Goal: Communication & Community: Participate in discussion

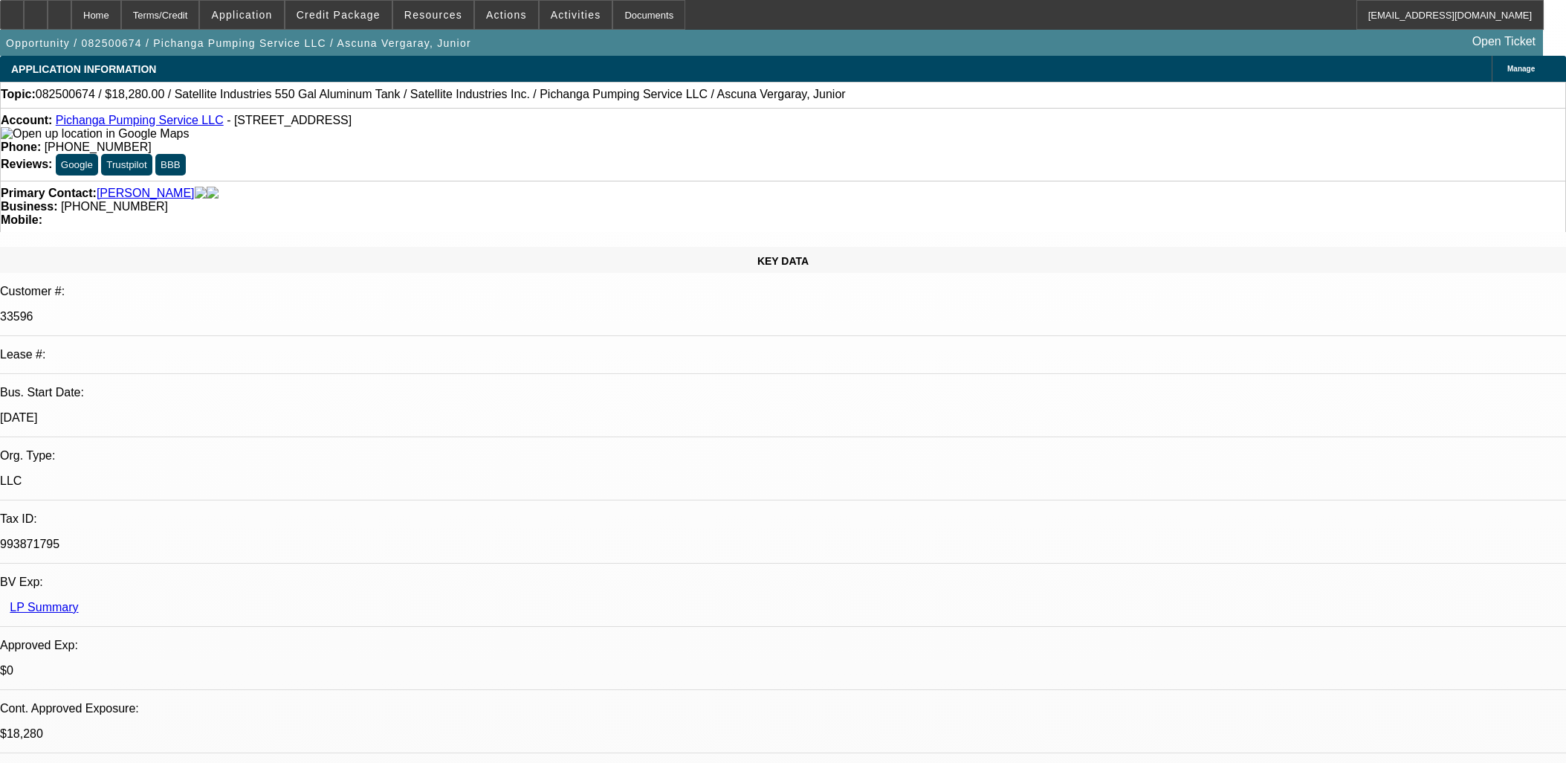
select select "0"
select select "2"
select select "0.1"
select select "4"
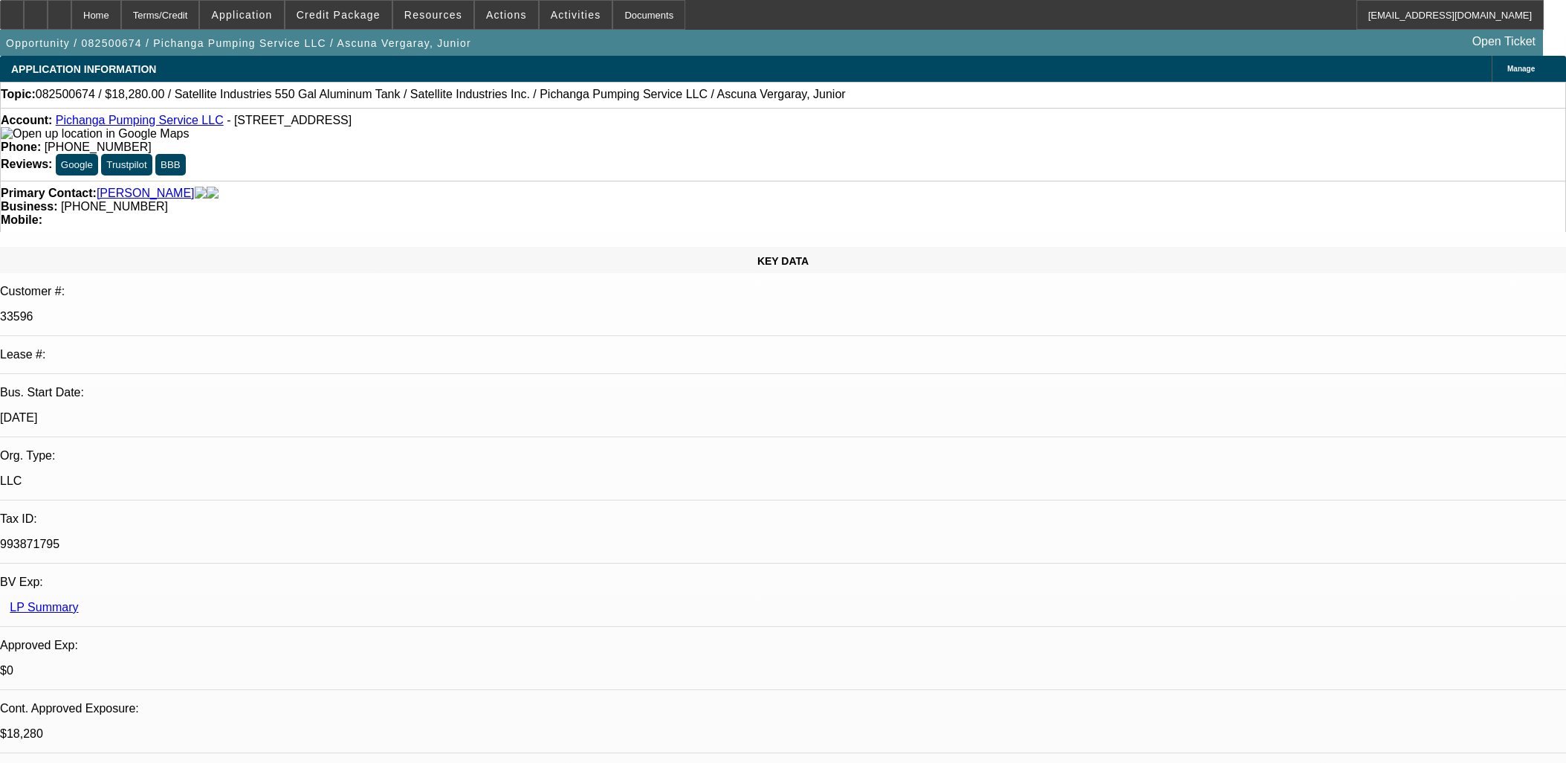
select select "0"
select select "2"
select select "0.1"
select select "4"
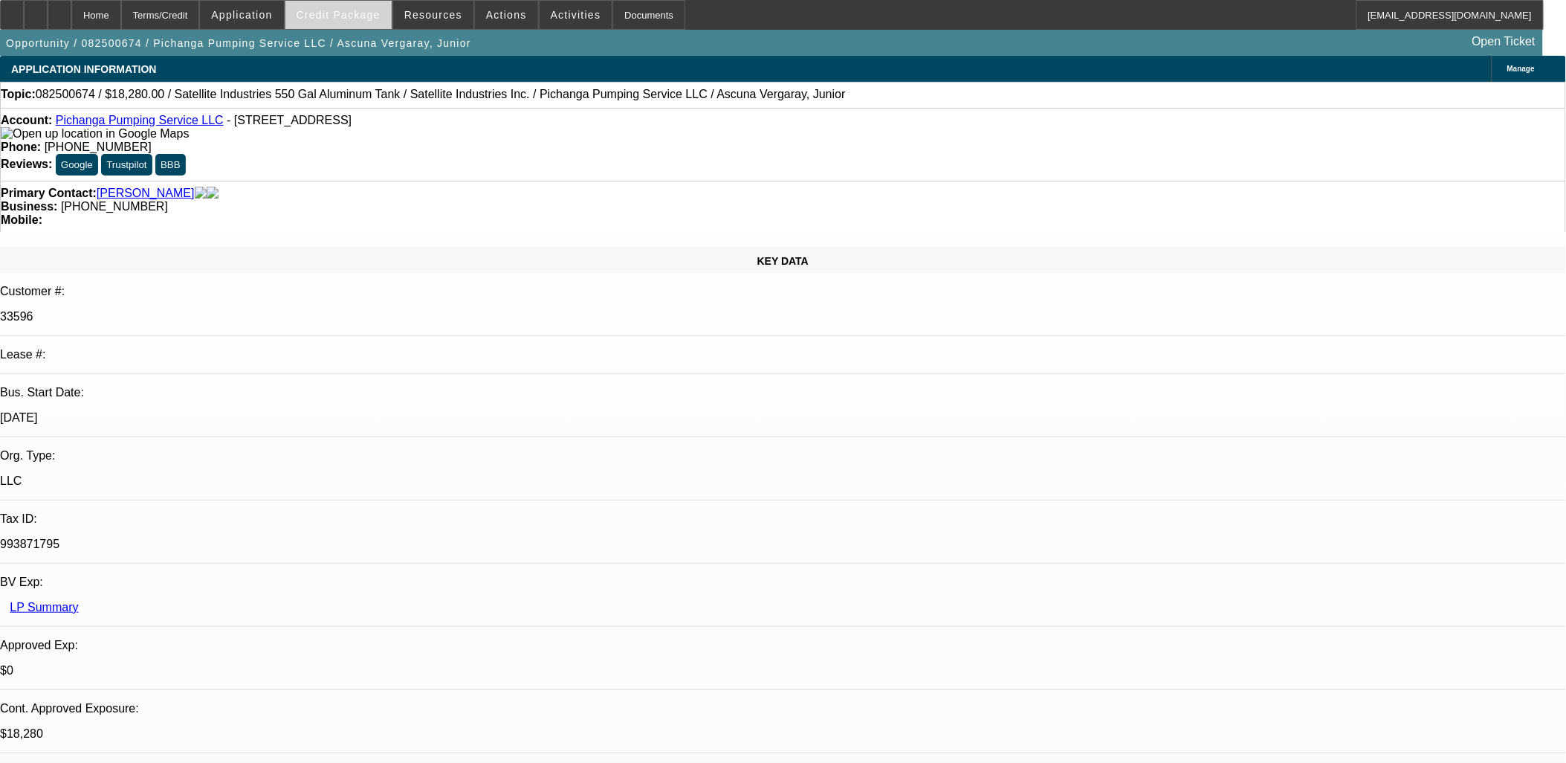
click at [337, 15] on span "Credit Package" at bounding box center [339, 15] width 84 height 12
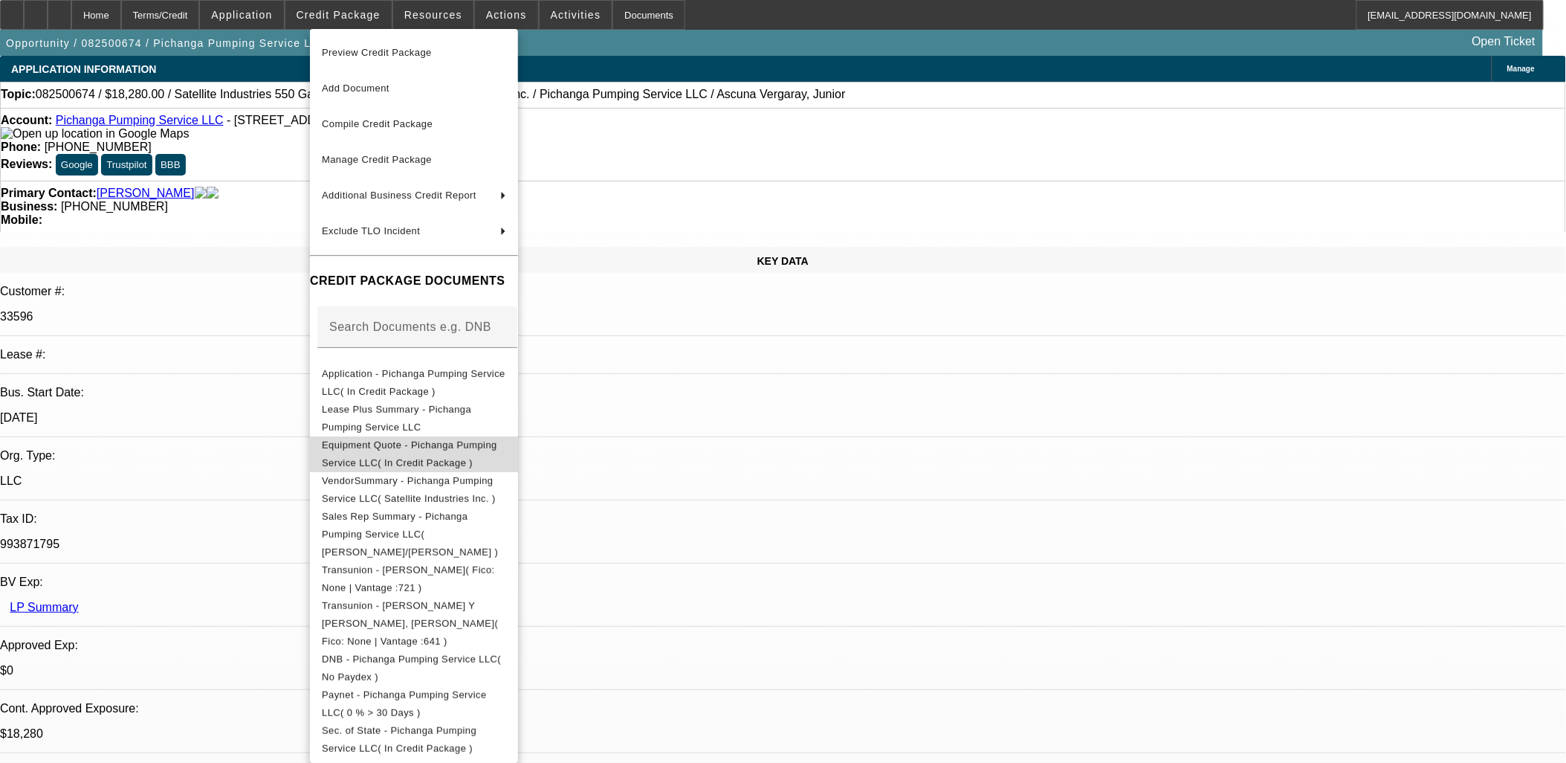
click at [398, 447] on span "Equipment Quote - Pichanga Pumping Service LLC( In Credit Package )" at bounding box center [409, 453] width 175 height 29
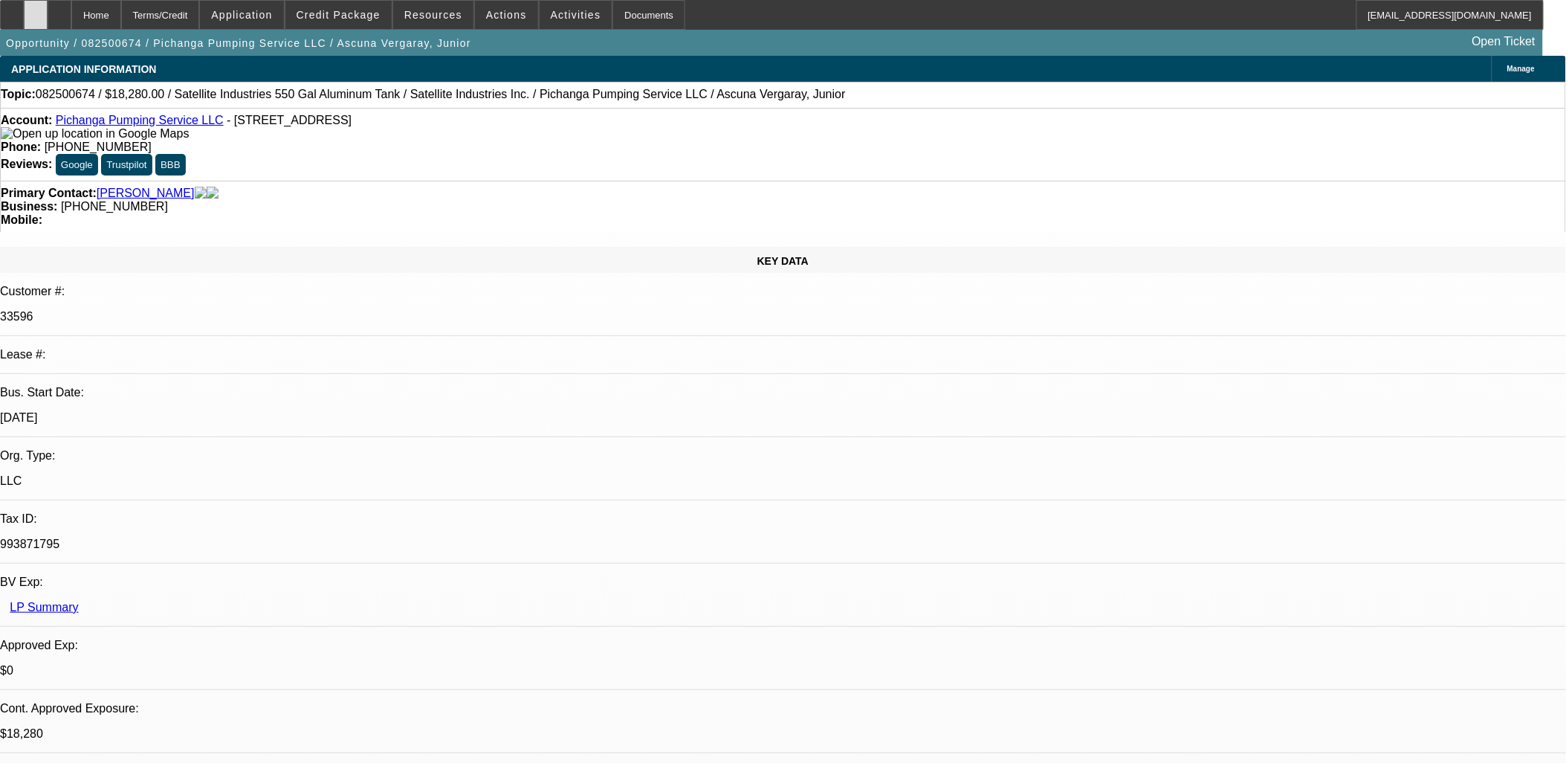
click at [36, 10] on icon at bounding box center [36, 10] width 0 height 0
click at [12, 10] on icon at bounding box center [12, 10] width 0 height 0
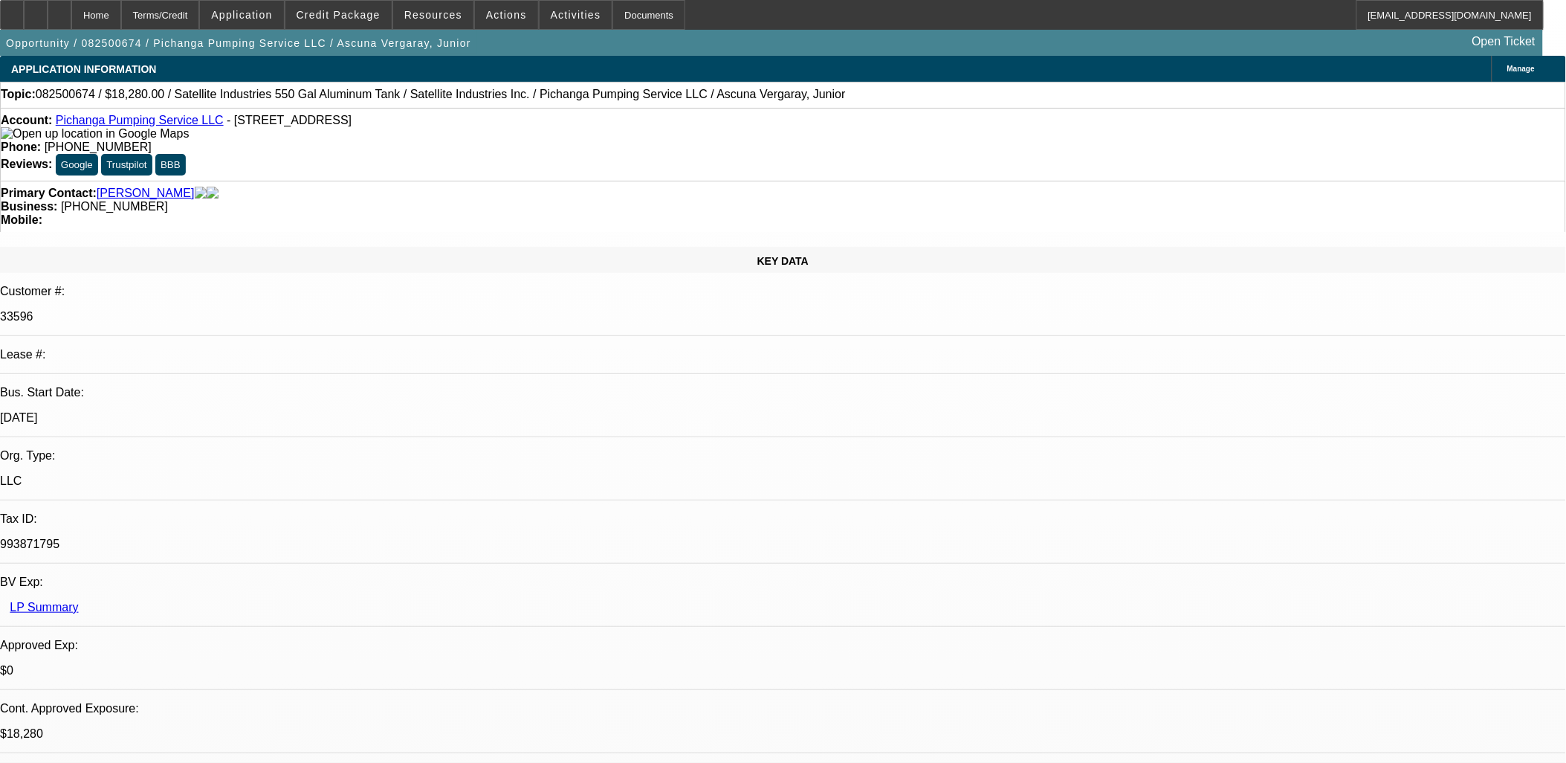
scroll to position [248, 0]
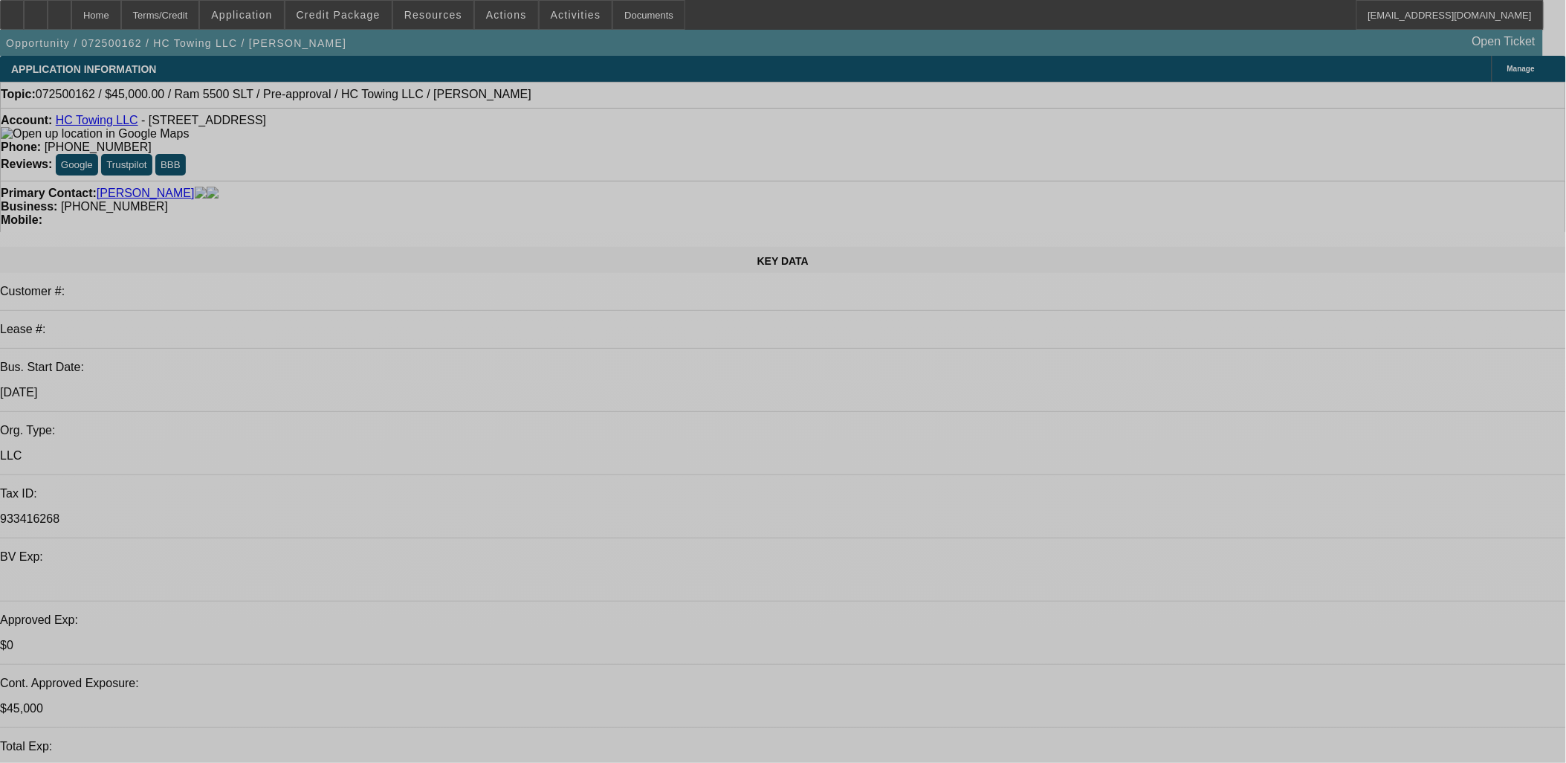
select select "0"
select select "2"
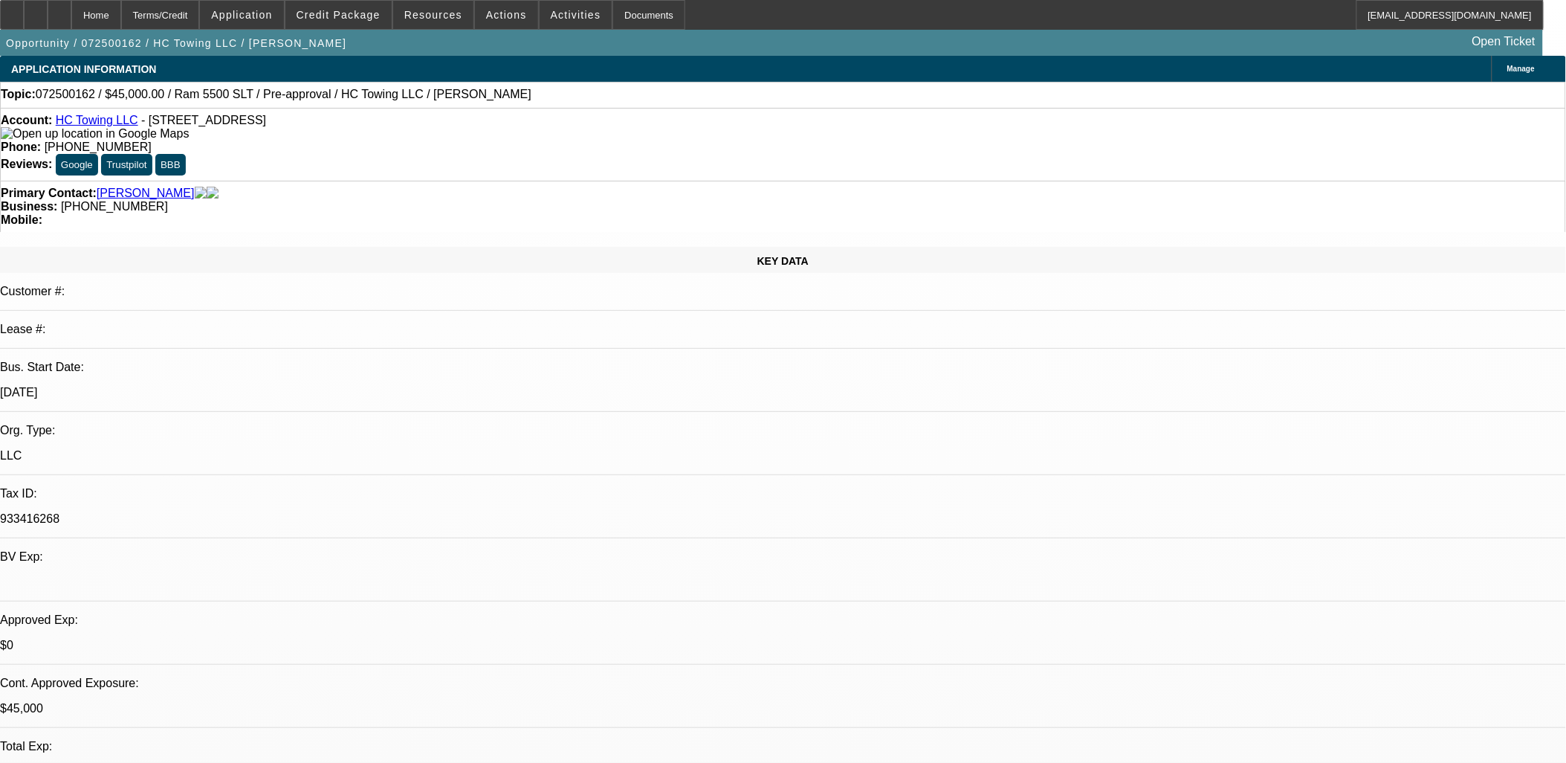
select select "0"
select select "2"
select select "0"
select select "0.15"
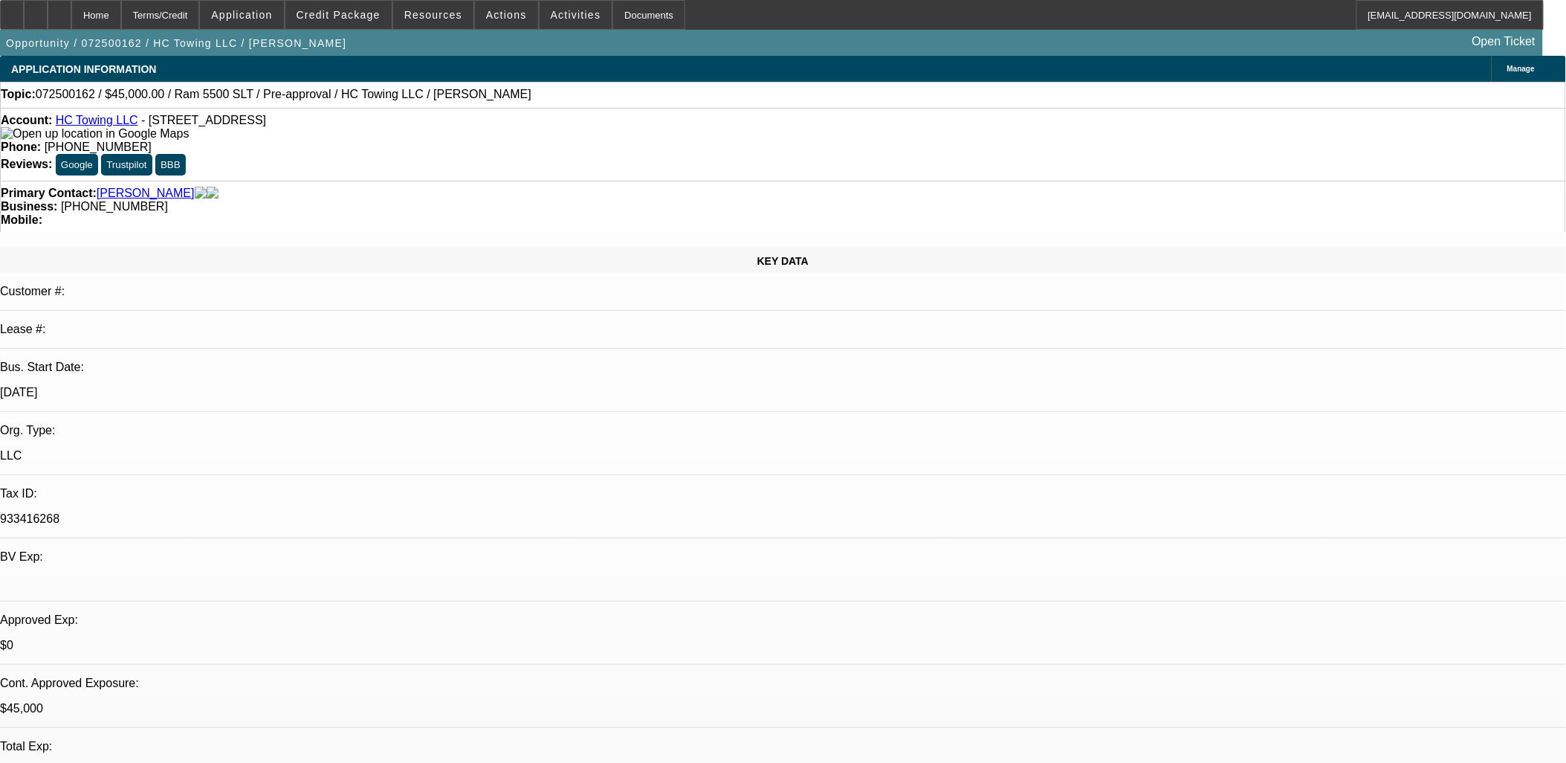
select select "2"
select select "0"
select select "0.1"
select select "0"
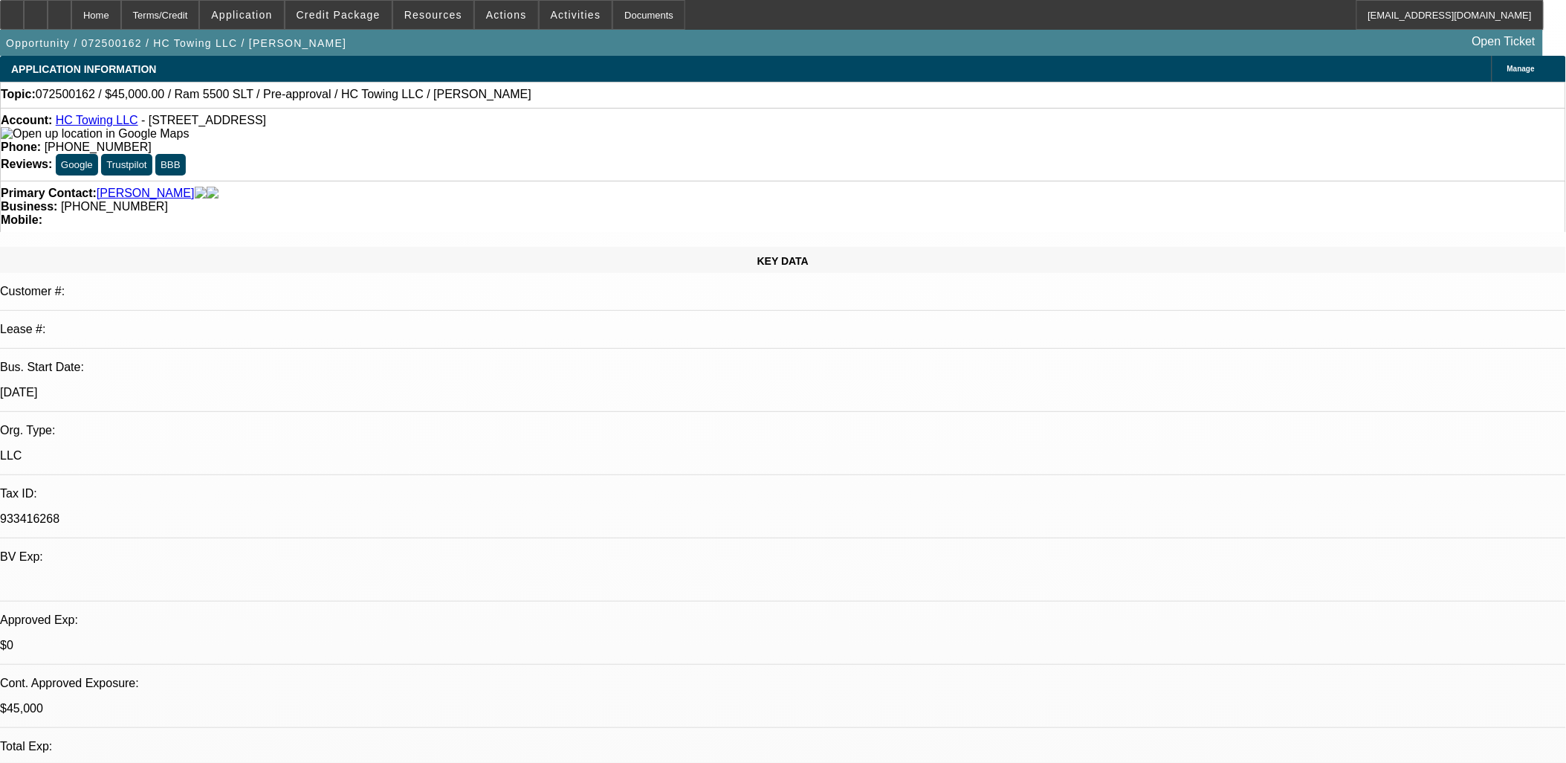
select select "1"
select select "2"
select select "6"
select select "1"
select select "2"
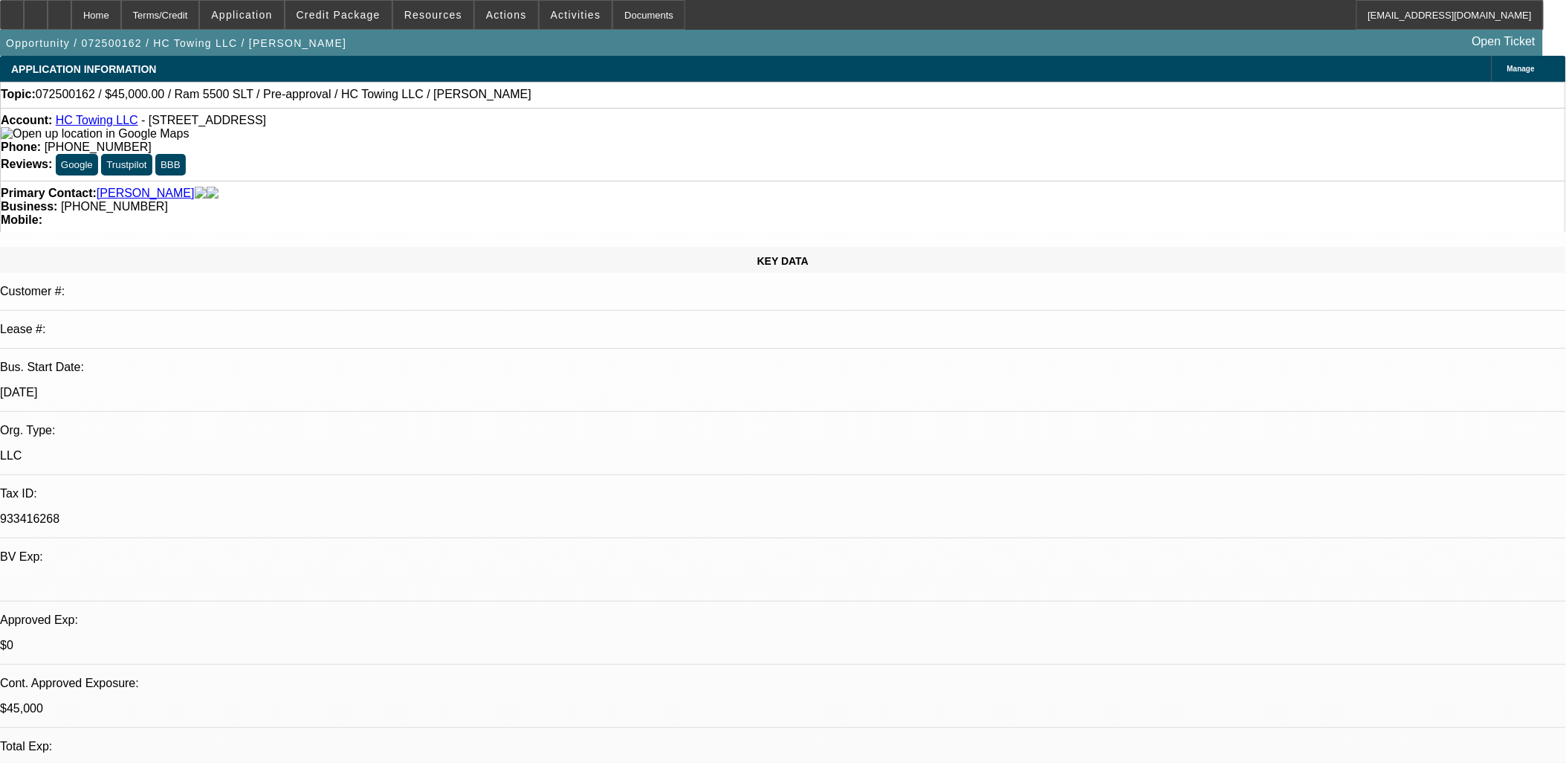
select select "6"
select select "1"
select select "2"
select select "6"
select select "1"
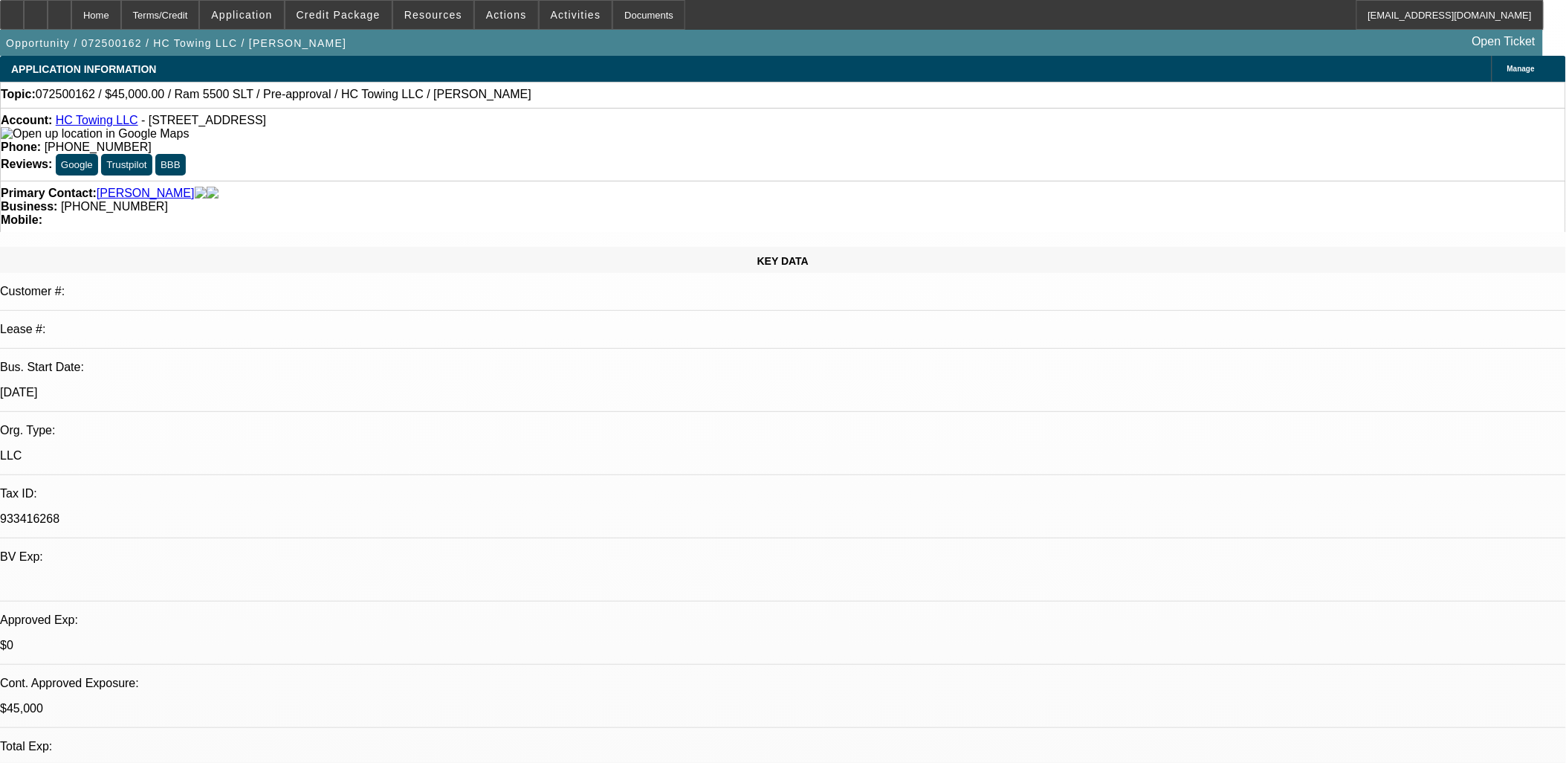
select select "1"
select select "6"
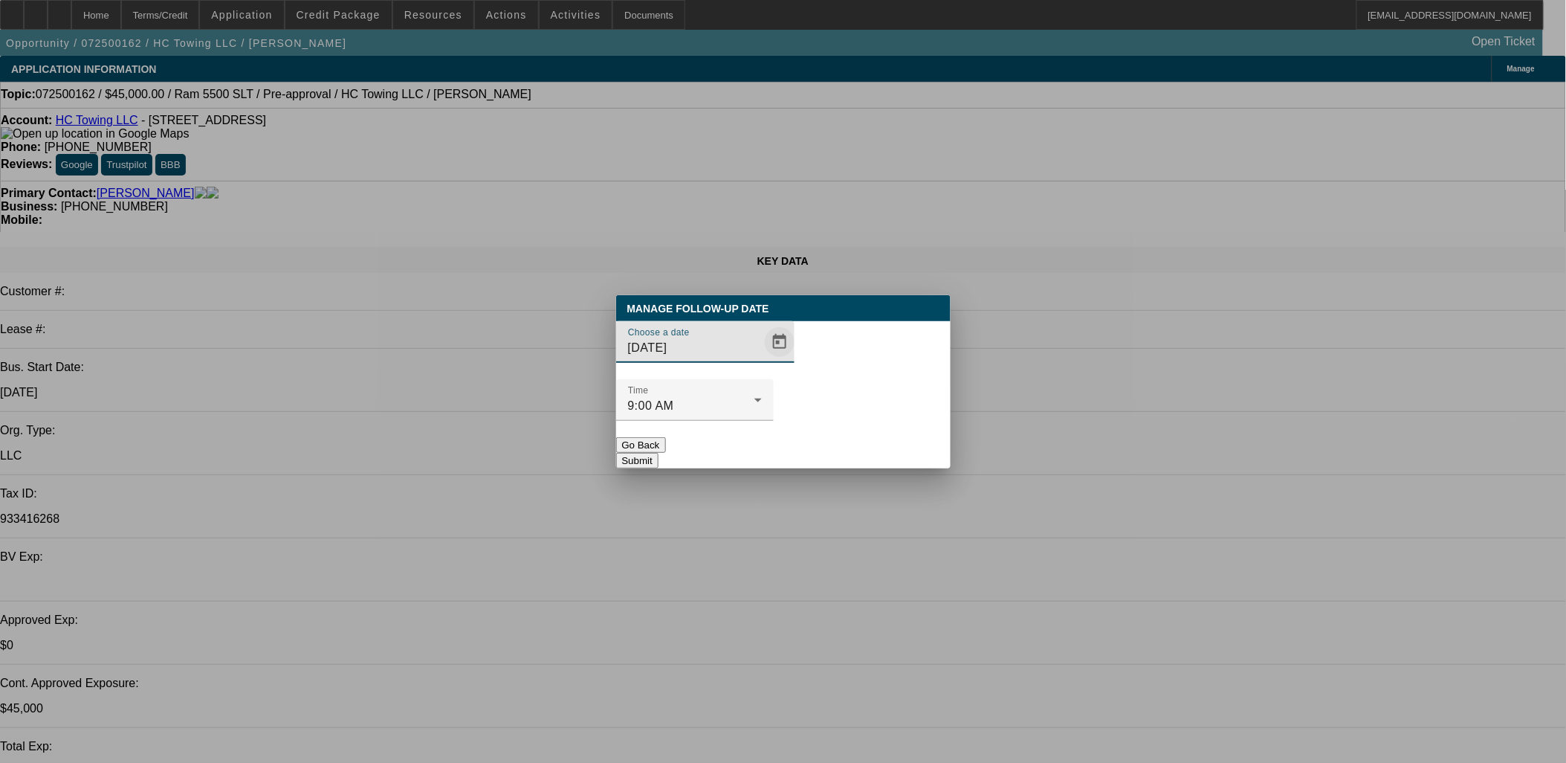
click at [762, 360] on span "Open calendar" at bounding box center [780, 342] width 36 height 36
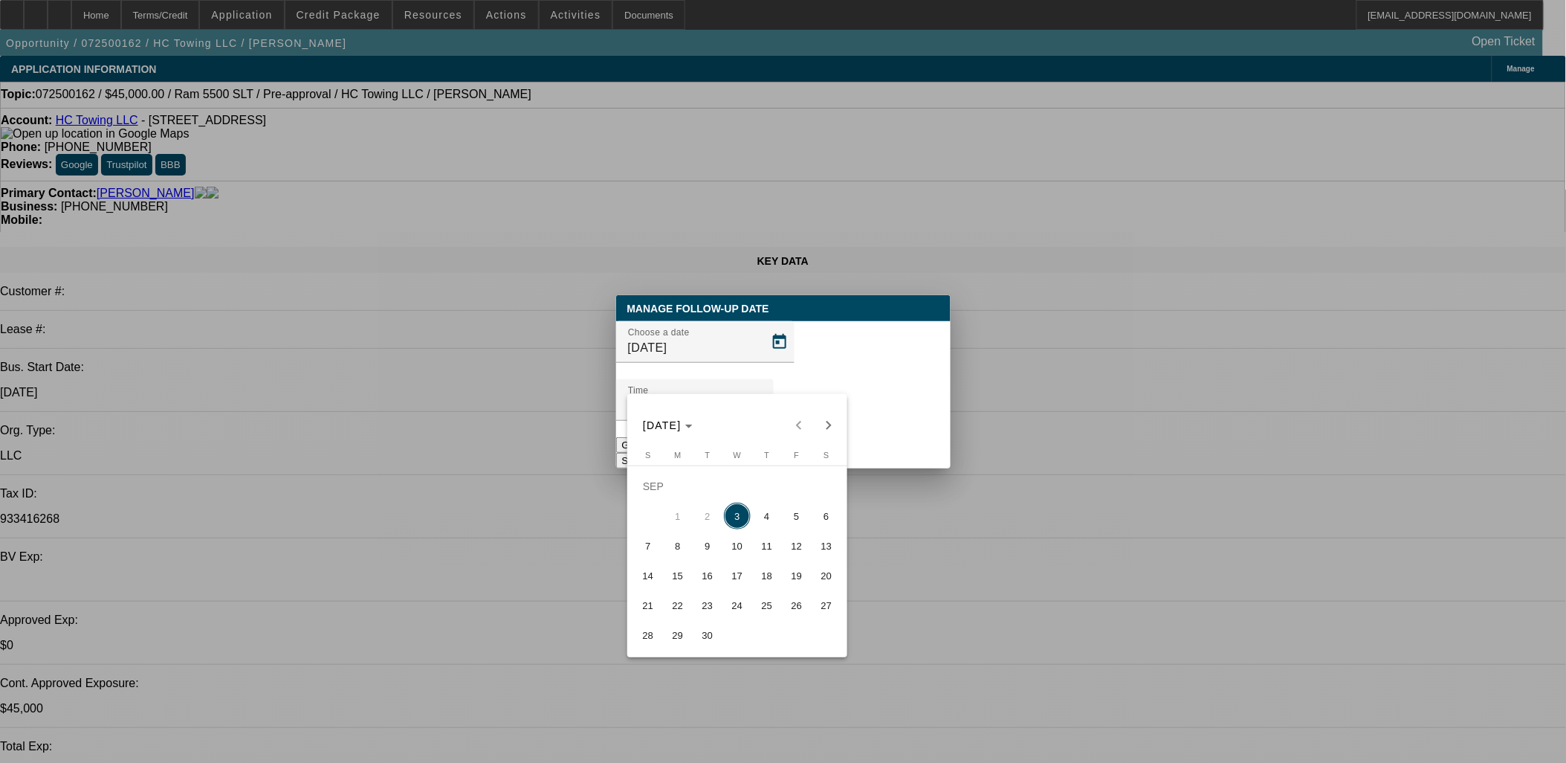
click at [739, 554] on span "10" at bounding box center [737, 545] width 27 height 27
type input "9/10/2025"
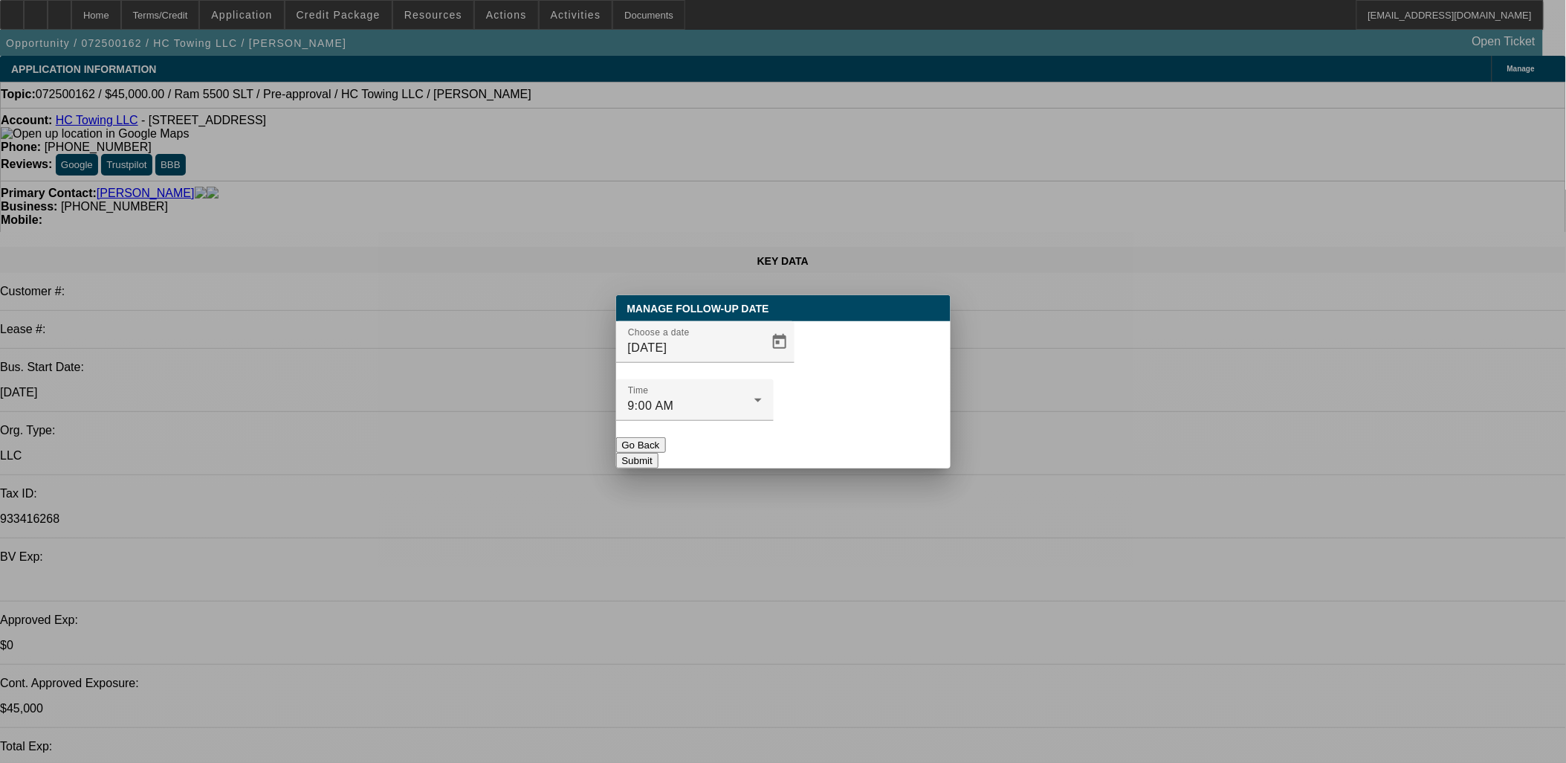
click at [659, 453] on button "Submit" at bounding box center [637, 461] width 42 height 16
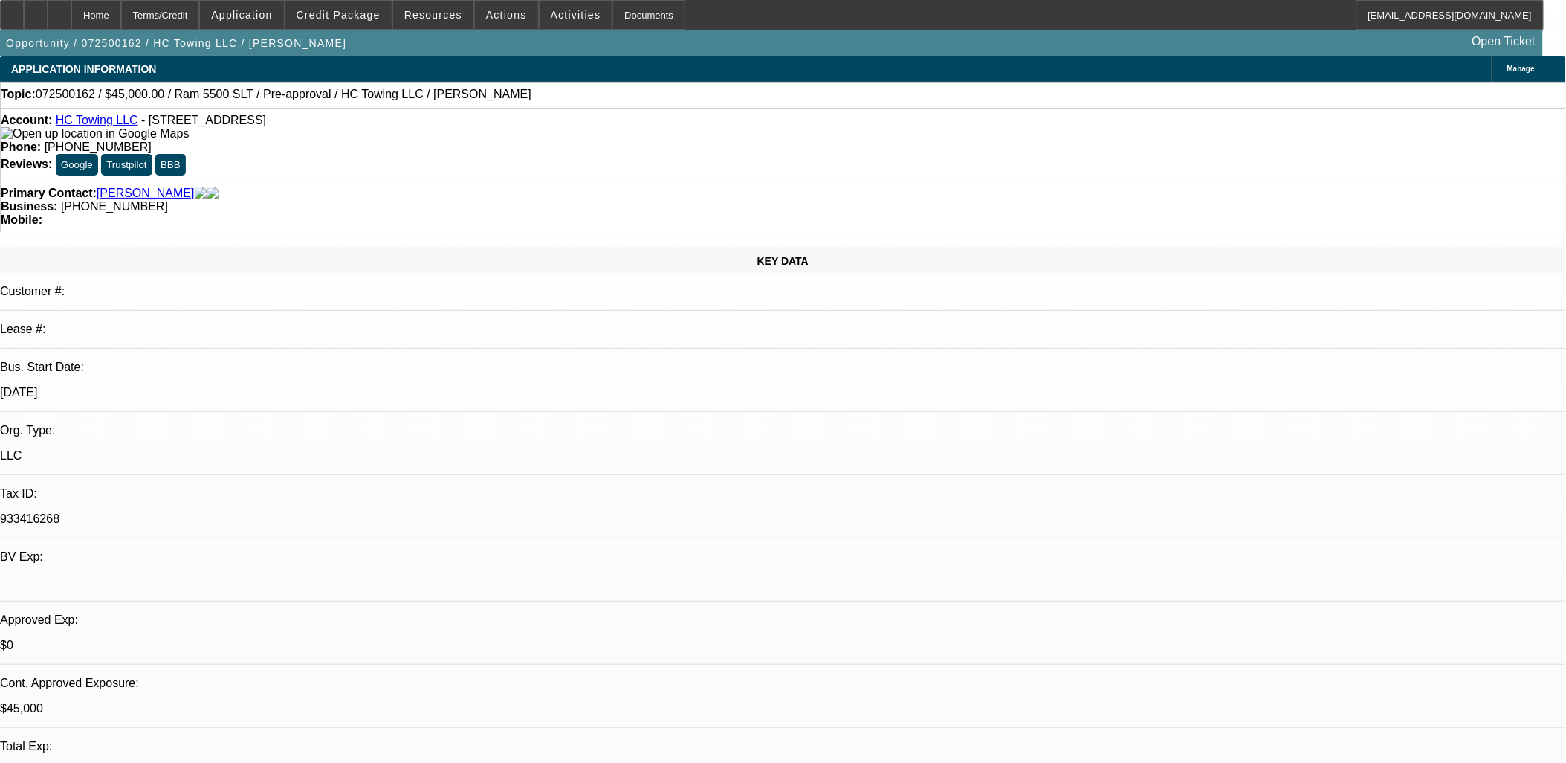
radio input "true"
type textarea "V"
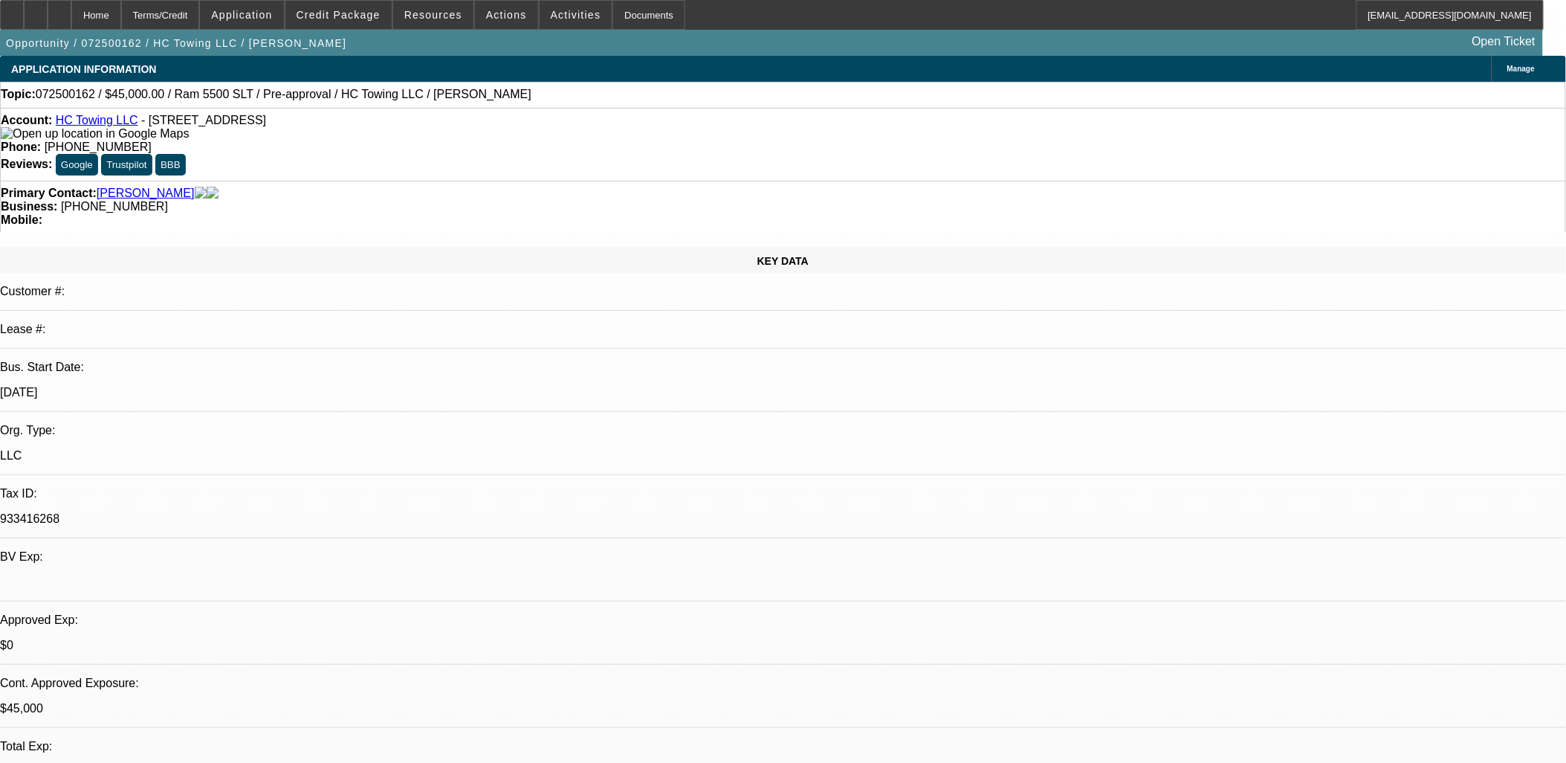
type textarea "LVM SE... one and done"
radio input "true"
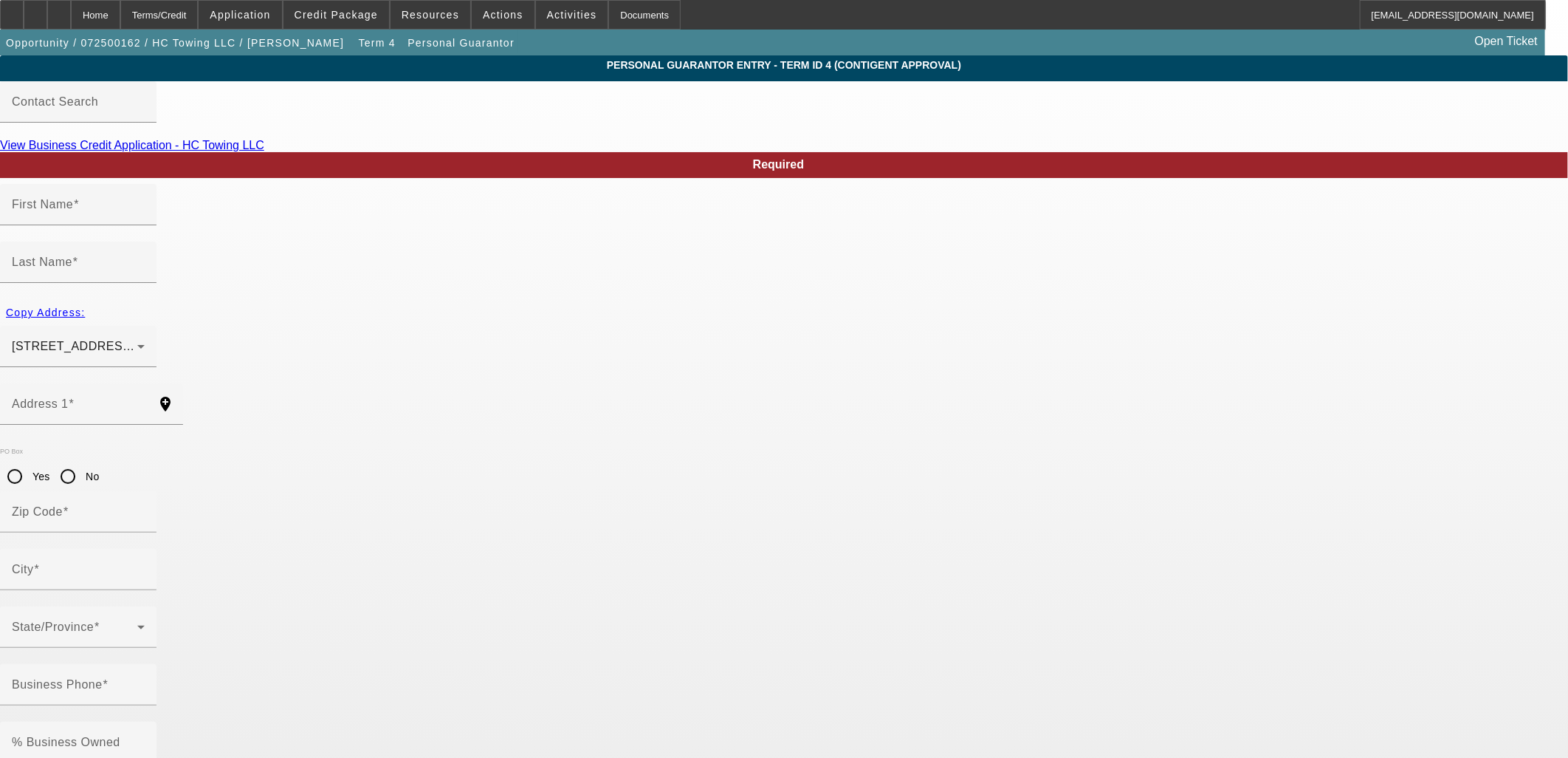
type input "Carlos"
type input "Rosales"
type input "971 Lee Avenue"
radio input "true"
type input "22802"
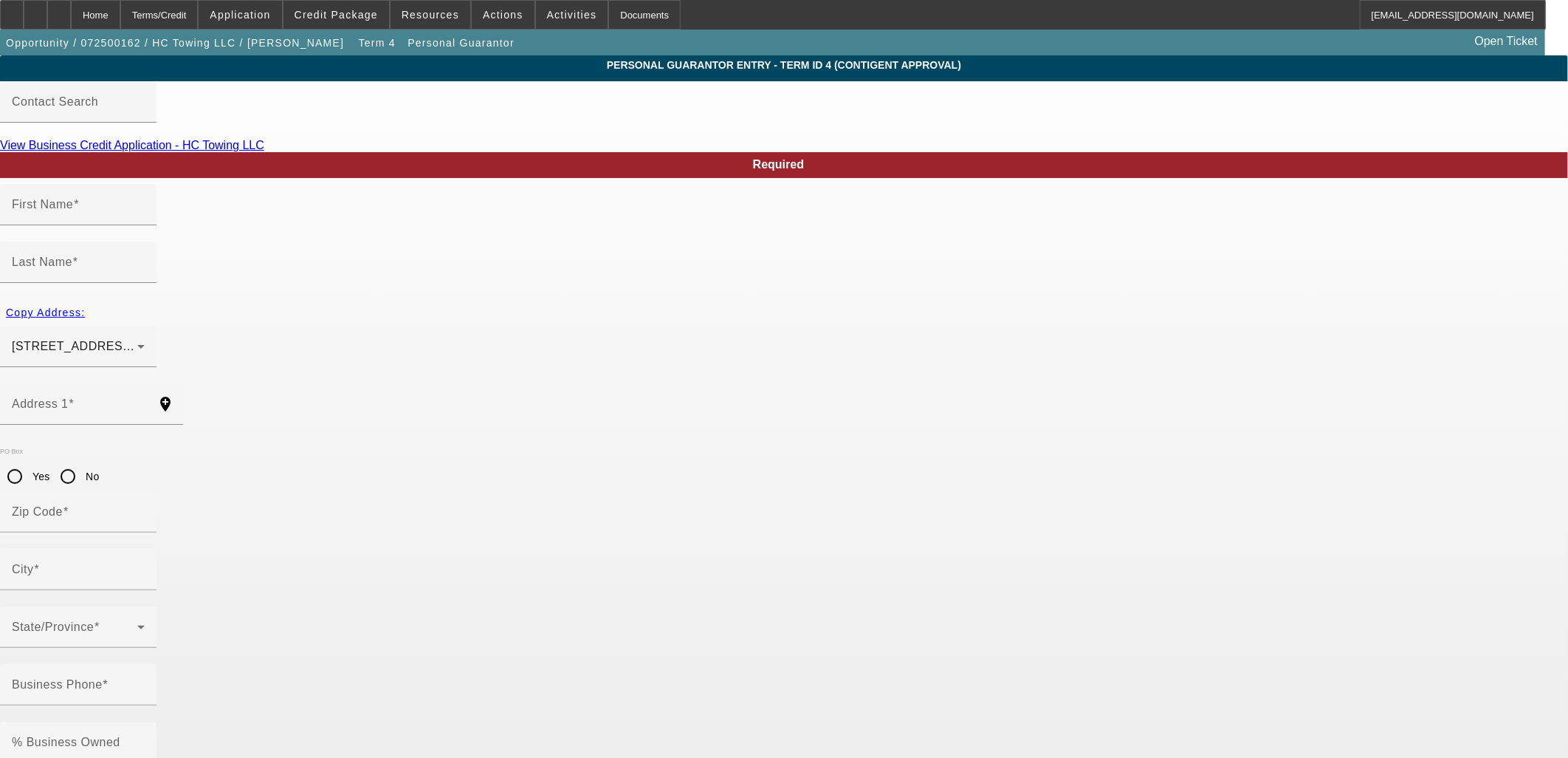
type input "Harrisonburg"
type input "(540) 560-8666"
type input "100"
type input "845-89-2957"
type input "hctowings@gmail.com"
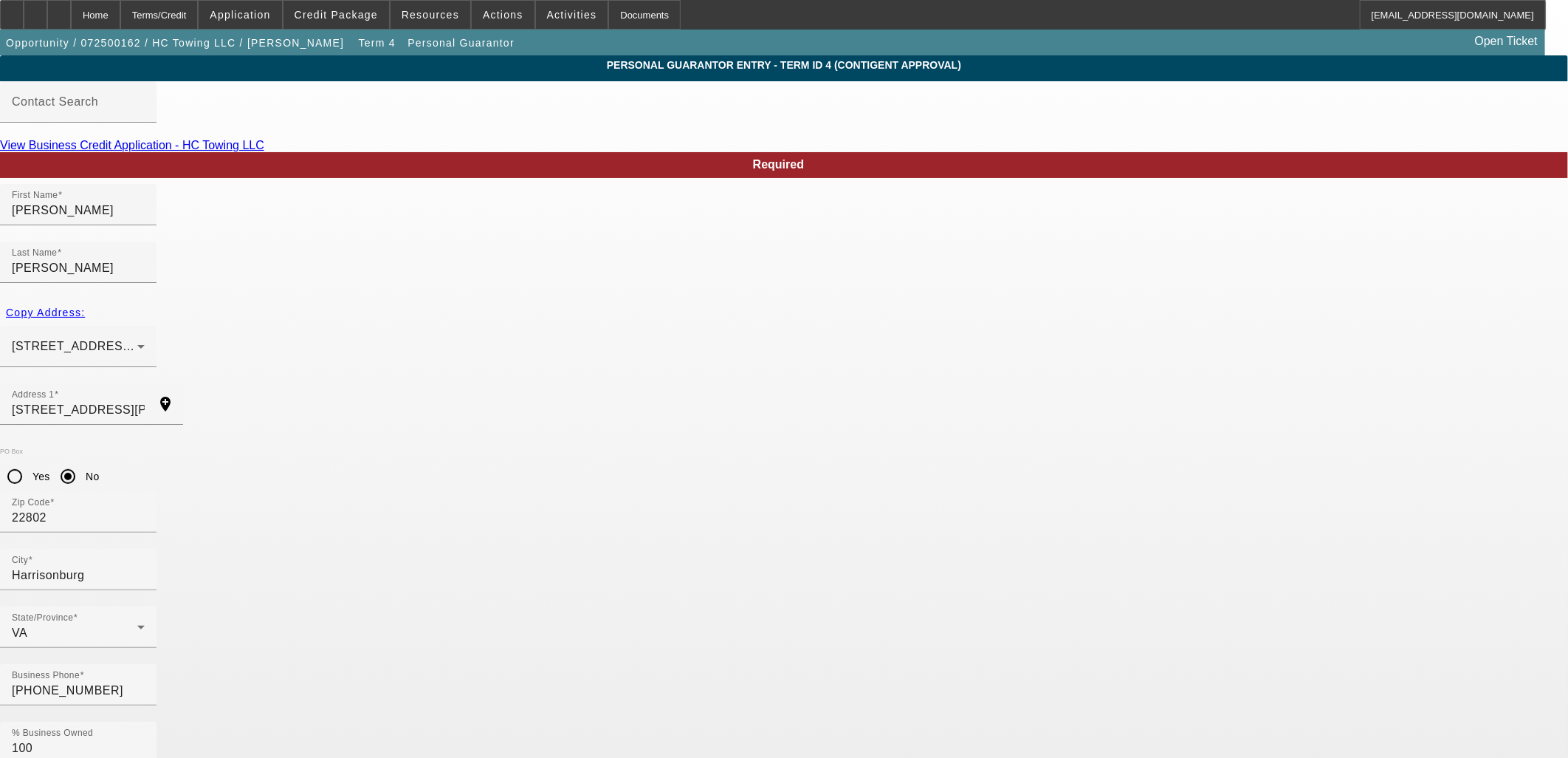
click at [116, 11] on div "Home" at bounding box center [95, 15] width 50 height 30
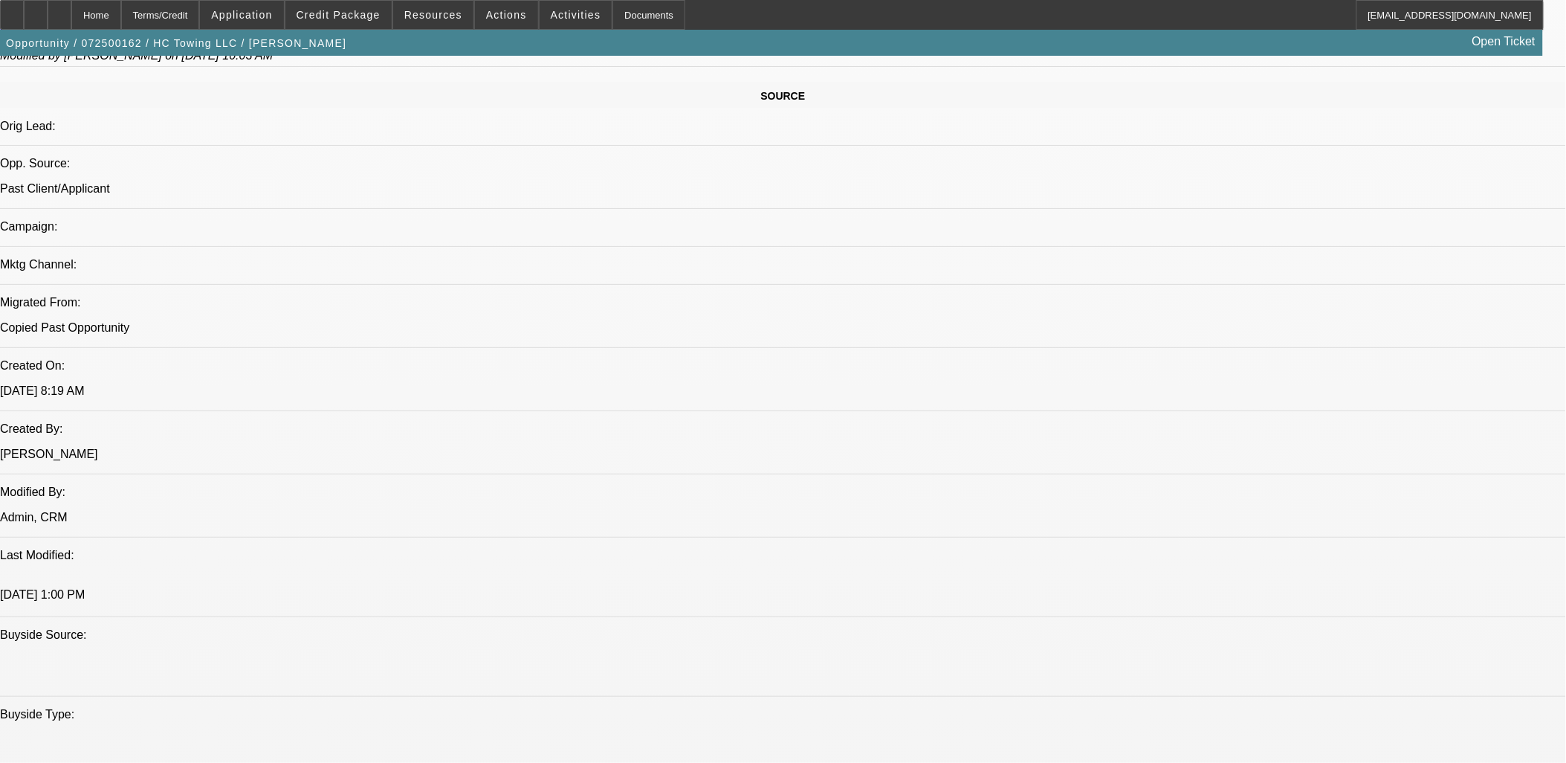
select select "0"
select select "2"
select select "0"
select select "6"
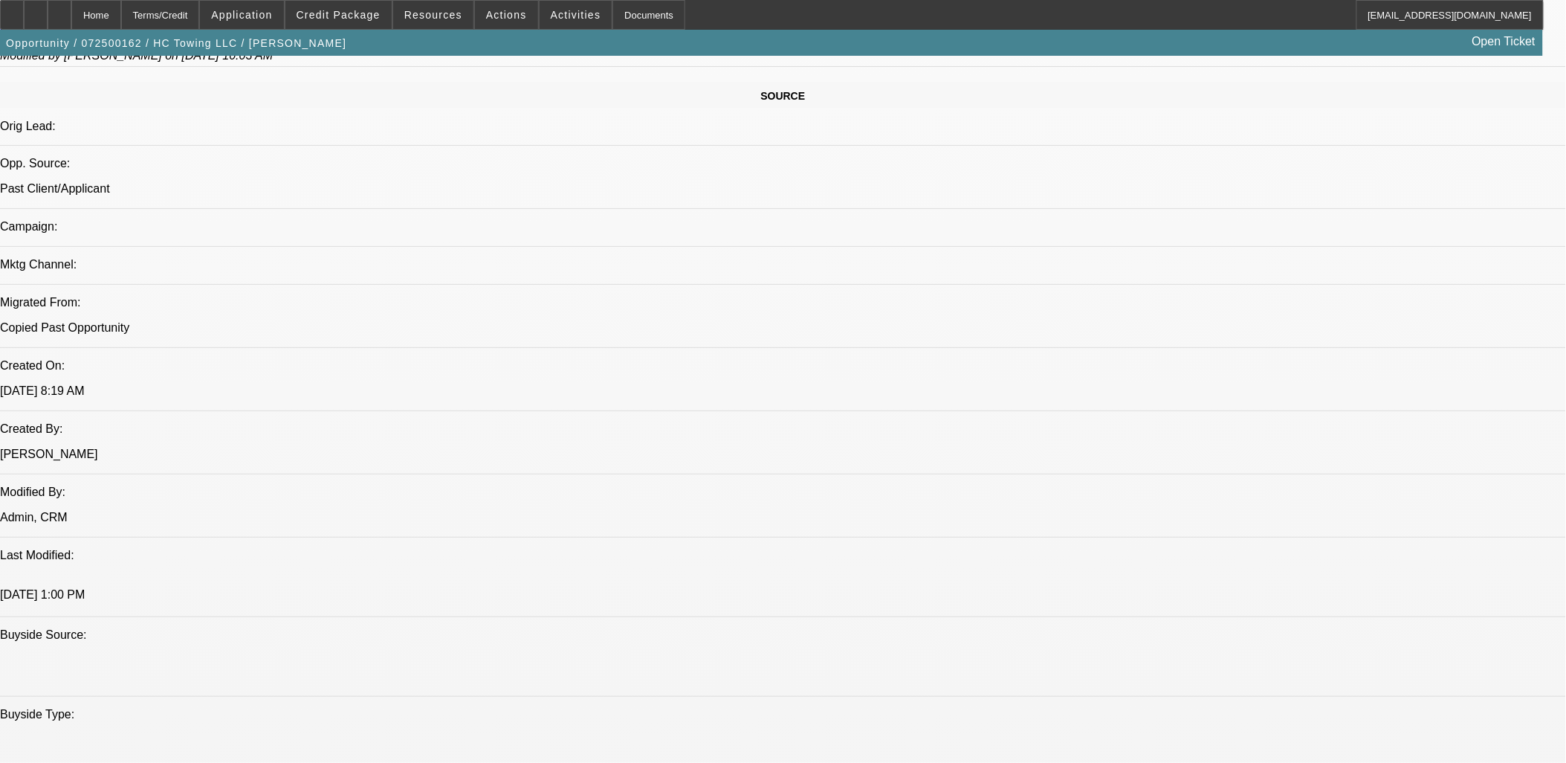
select select "0"
select select "2"
select select "0"
select select "6"
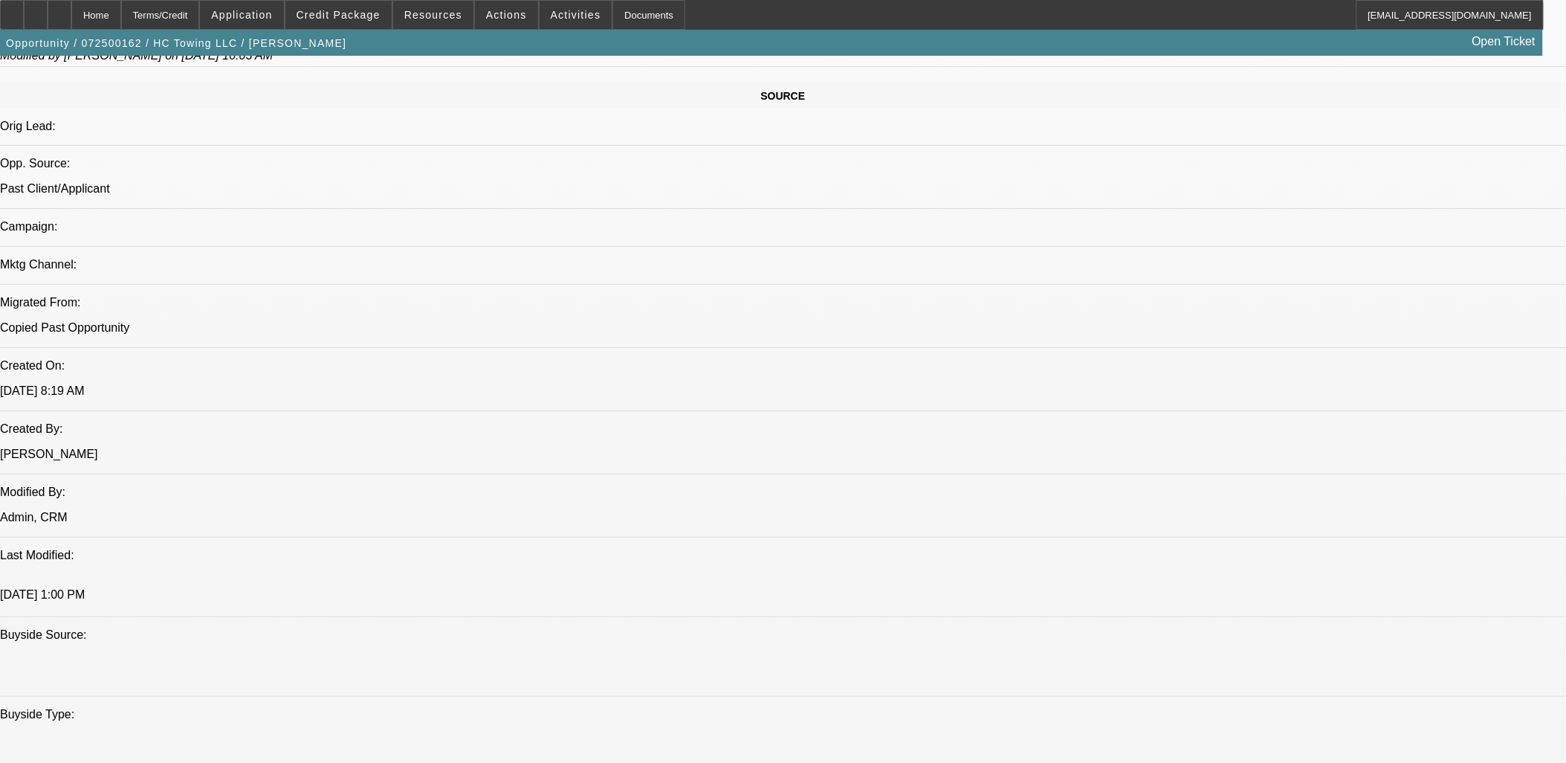
select select "0.15"
select select "2"
select select "0"
select select "6"
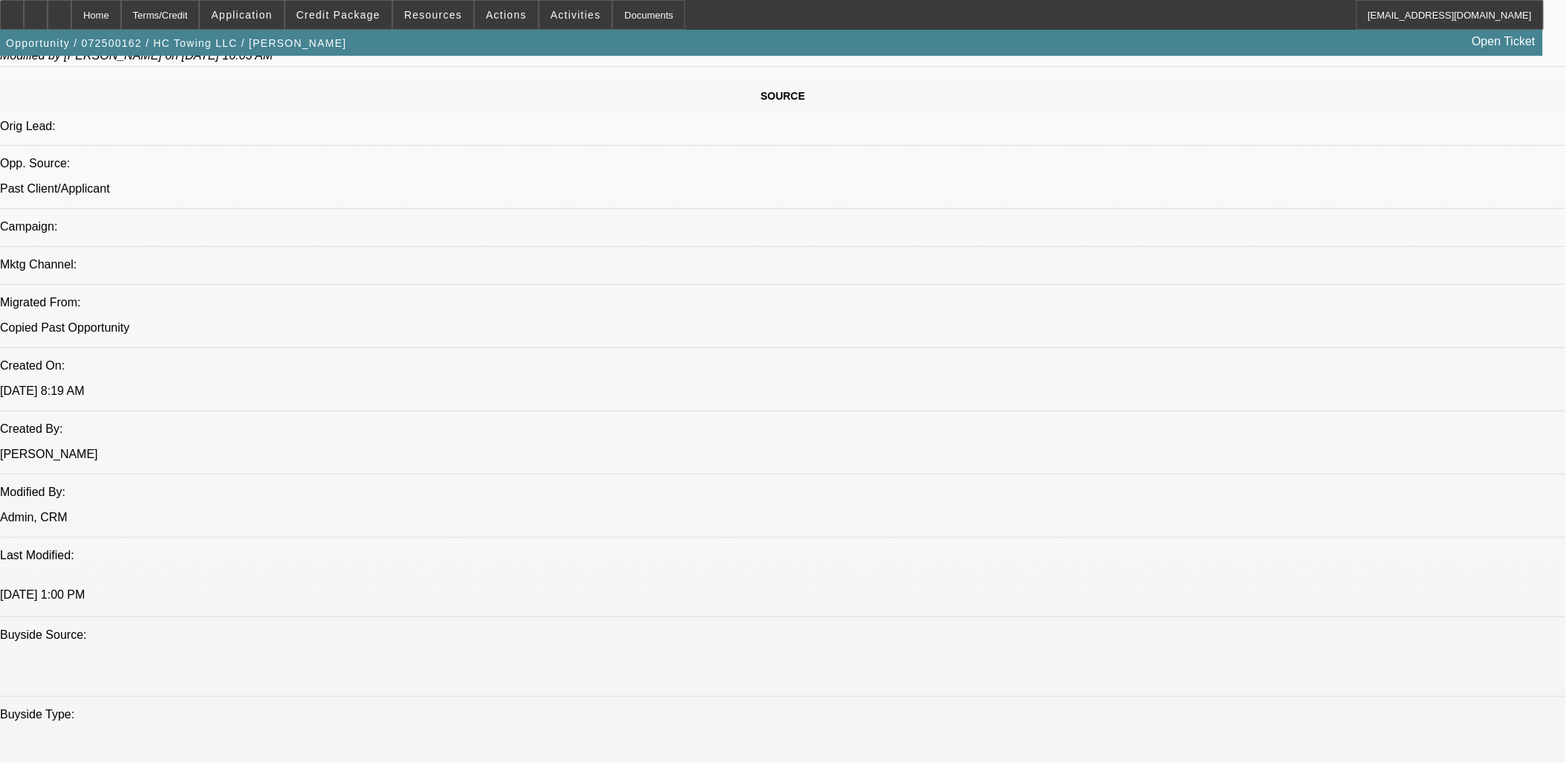
select select "0.1"
select select "0"
select select "6"
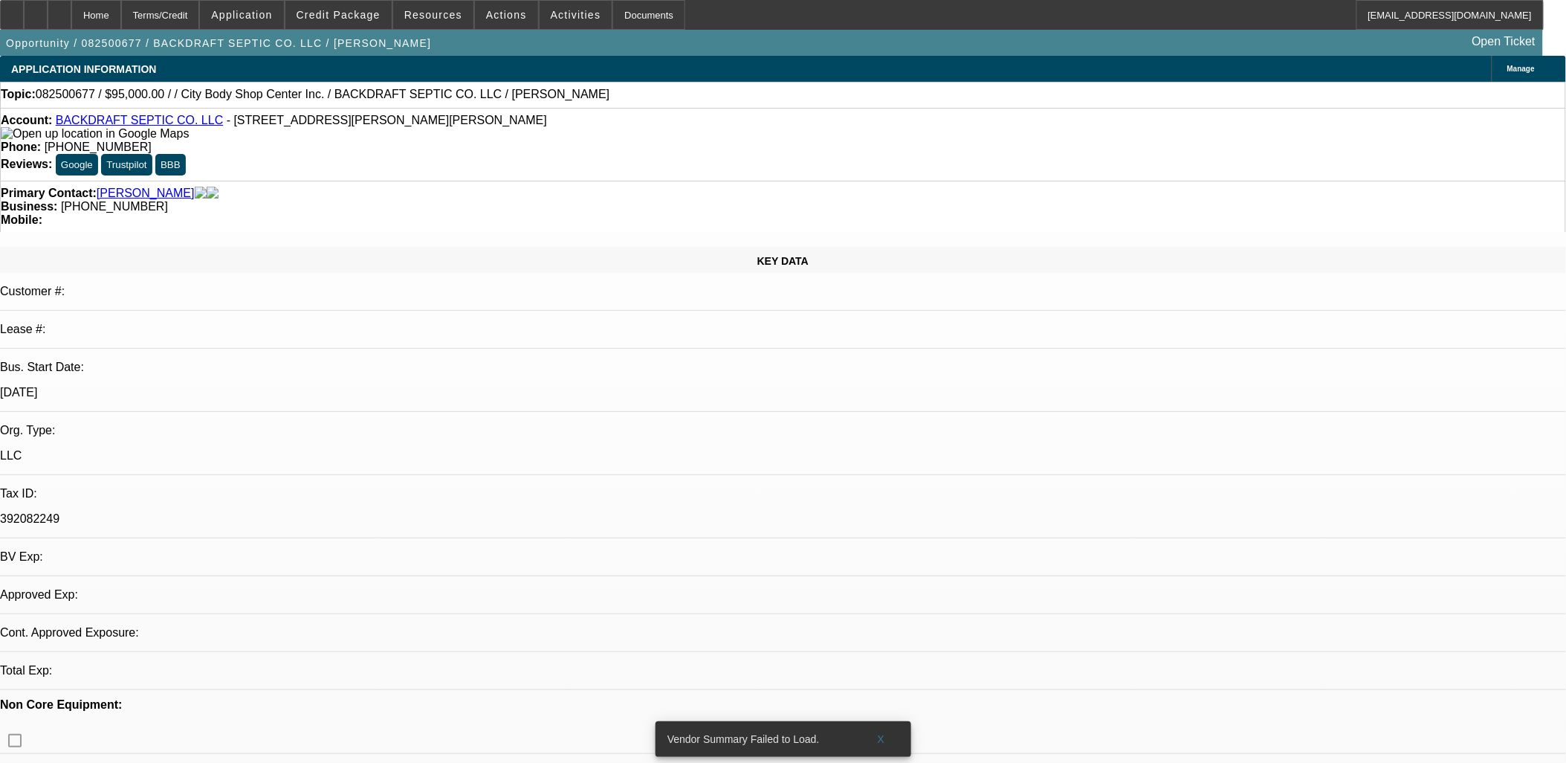
select select "0"
select select "2"
select select "0.1"
select select "1"
select select "2"
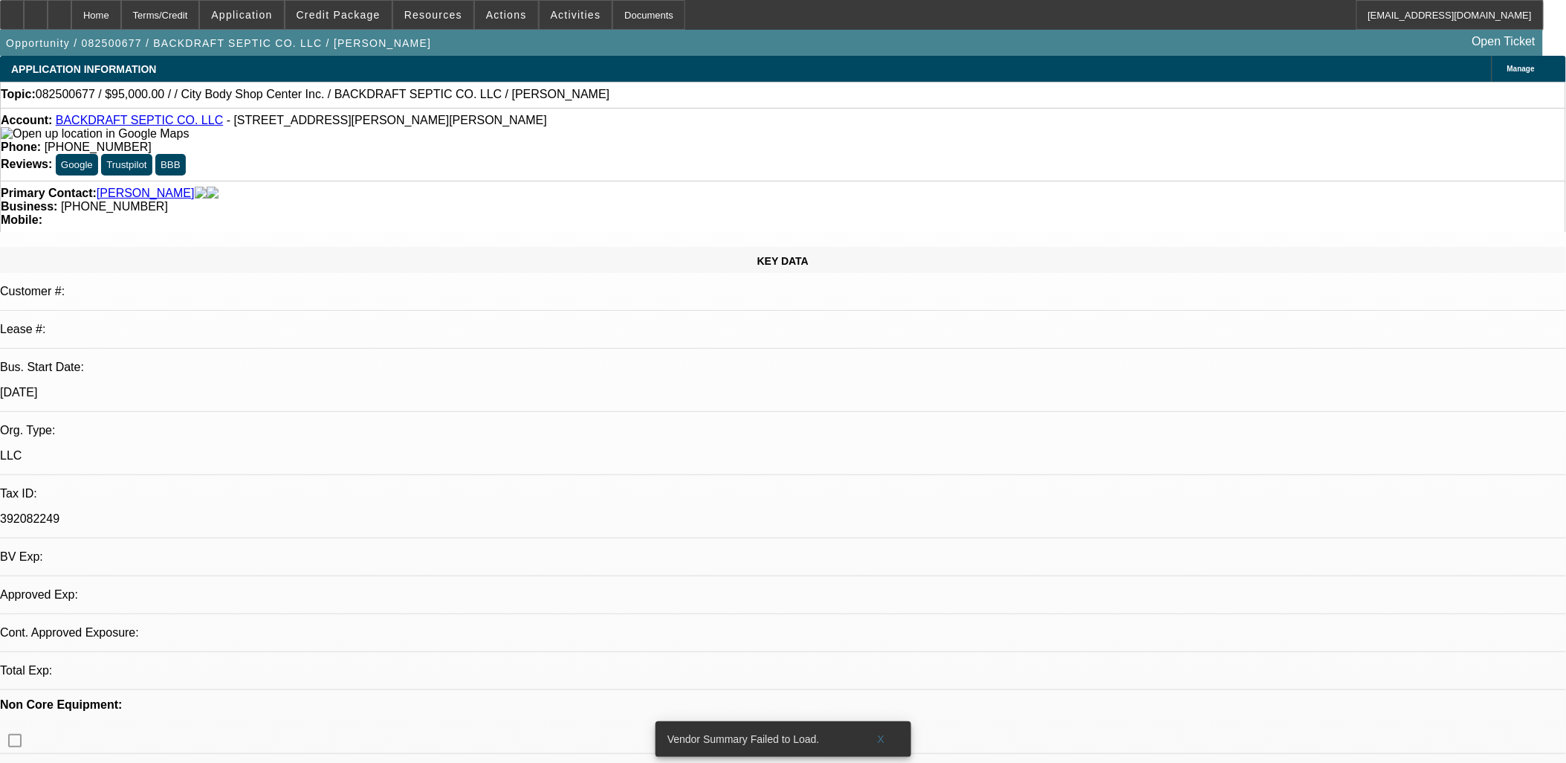
select select "4"
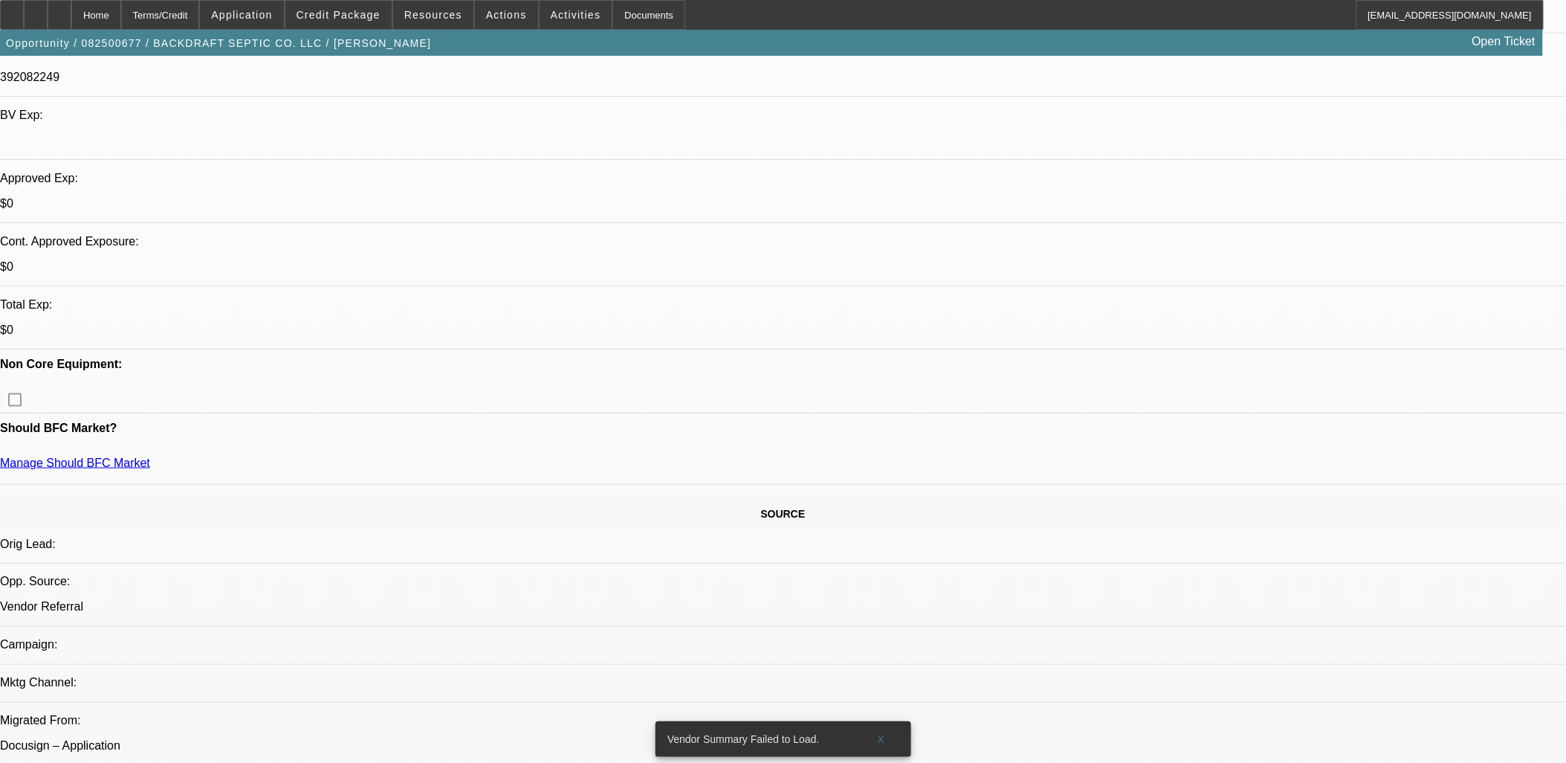
scroll to position [248, 0]
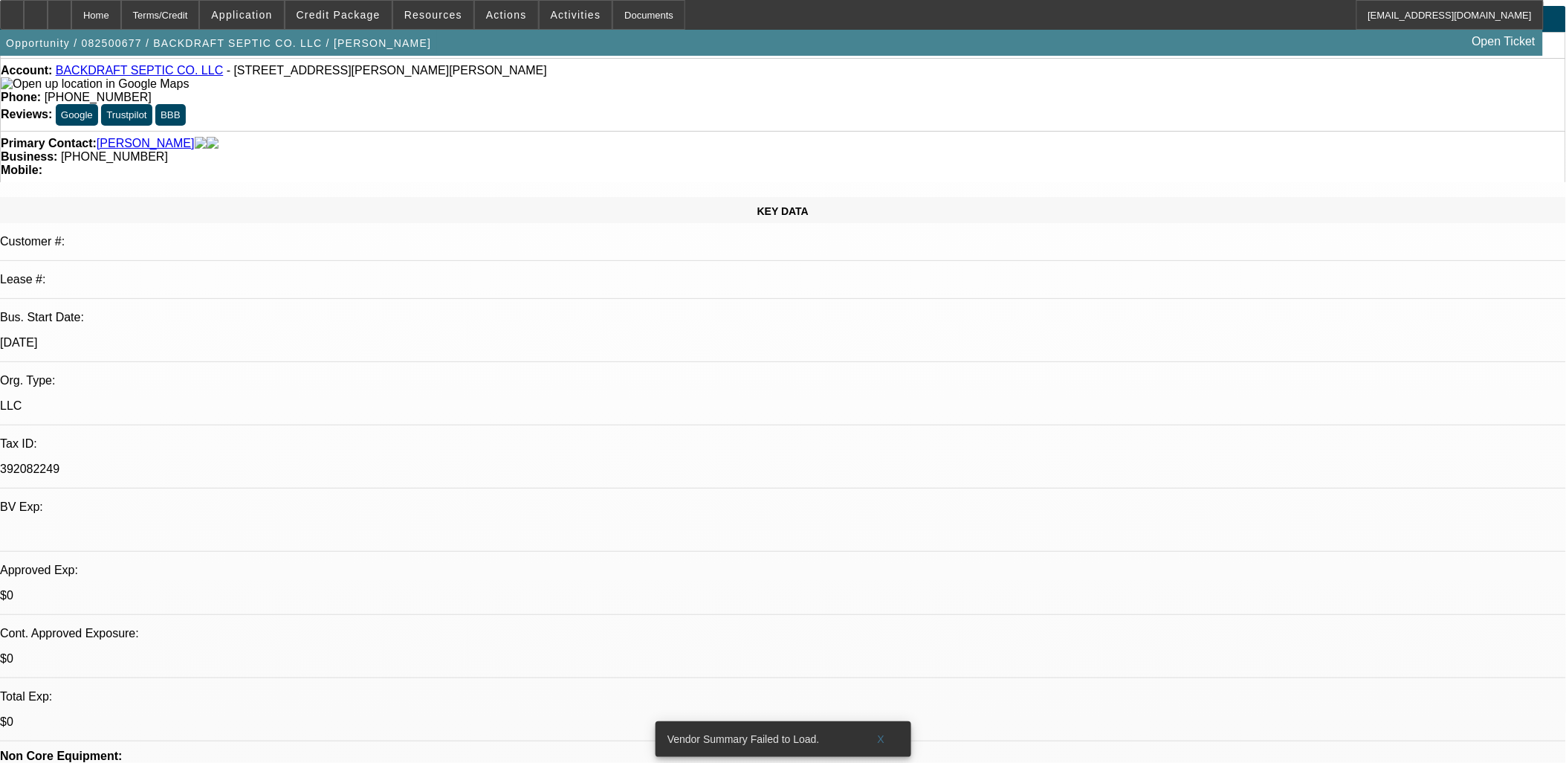
scroll to position [0, 0]
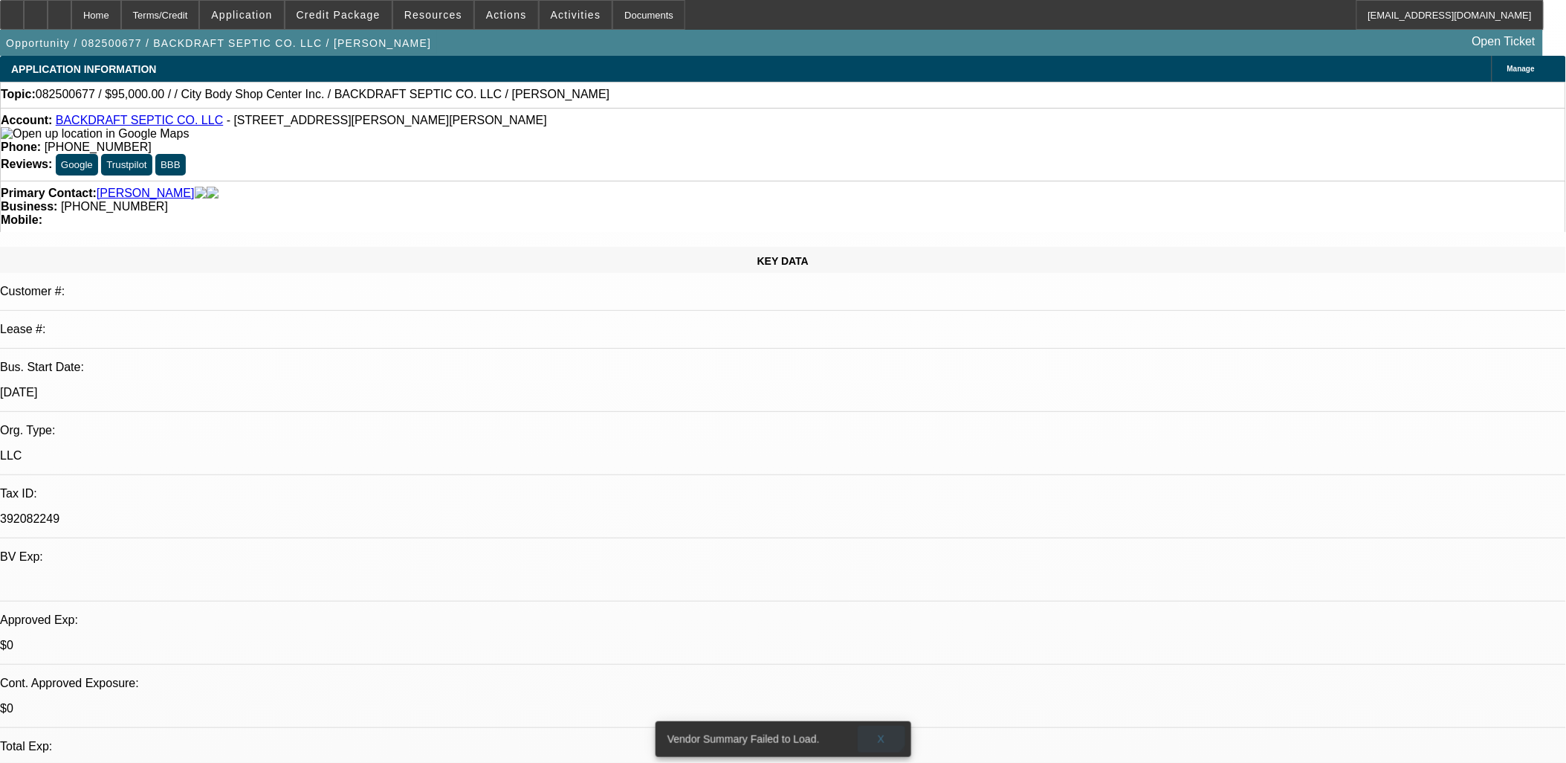
click at [875, 721] on span at bounding box center [882, 739] width 48 height 36
click at [492, 20] on span at bounding box center [506, 15] width 63 height 36
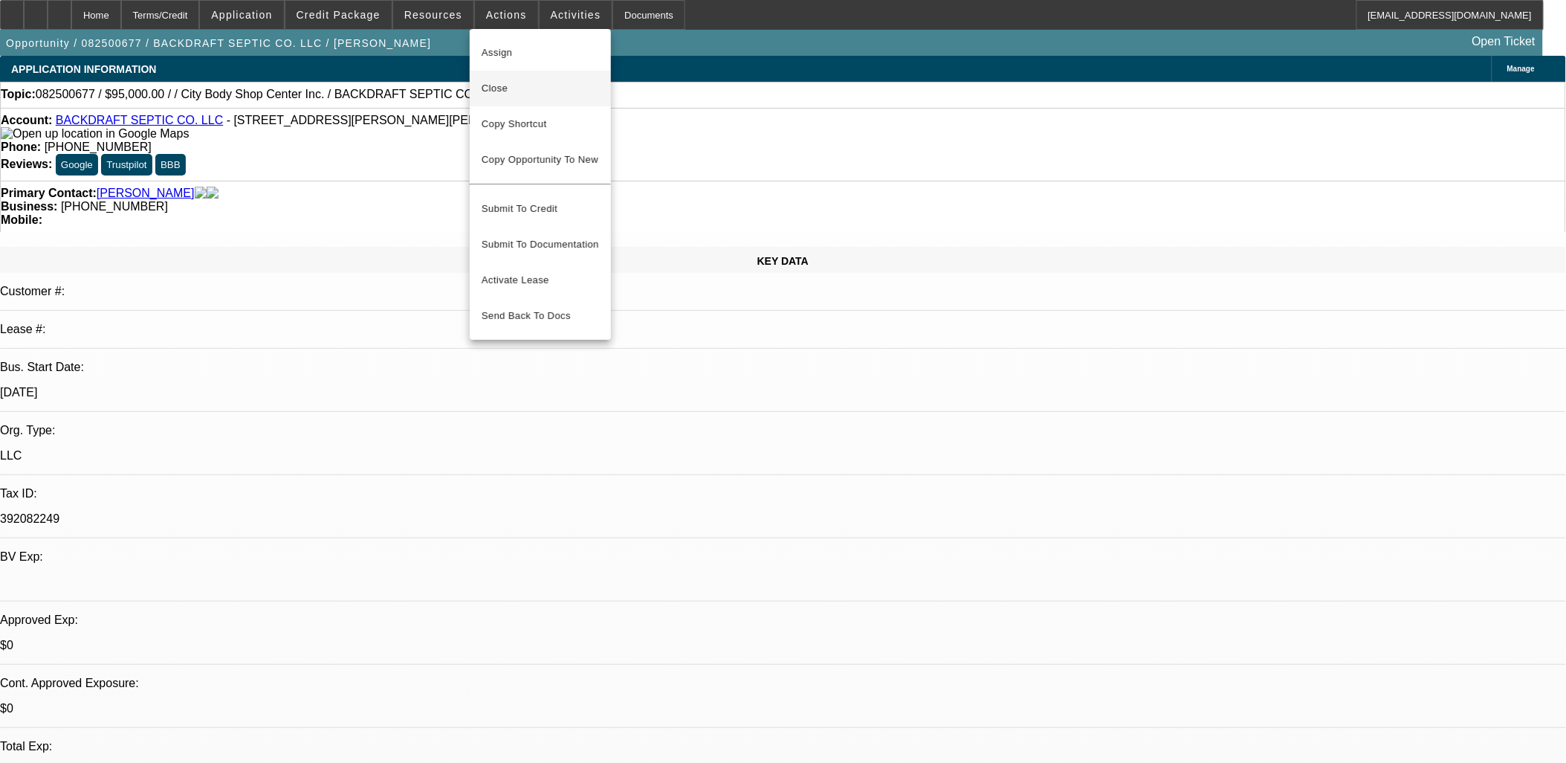
click at [495, 85] on span "Close" at bounding box center [540, 89] width 117 height 18
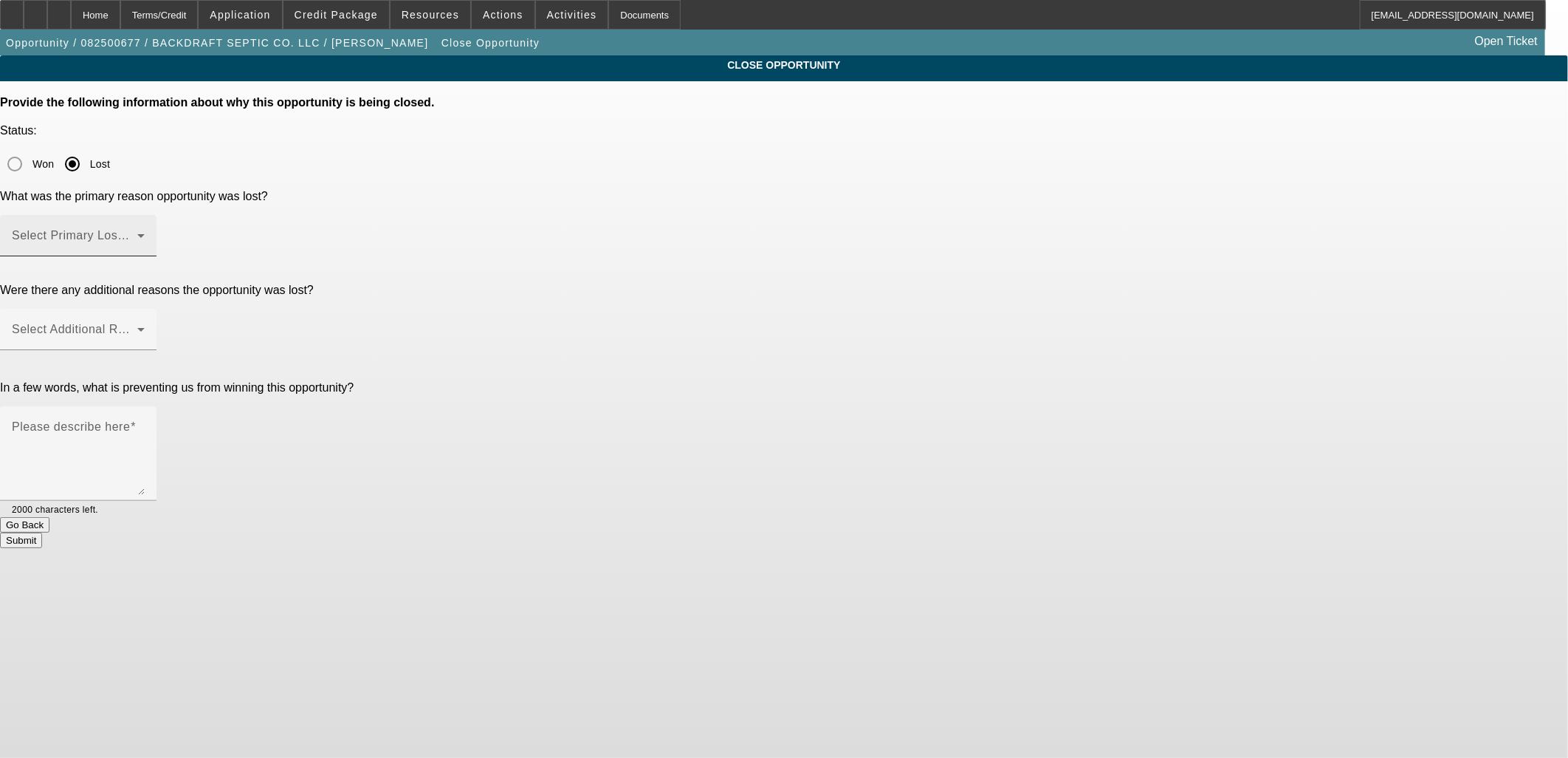
click at [137, 232] on span at bounding box center [74, 241] width 125 height 18
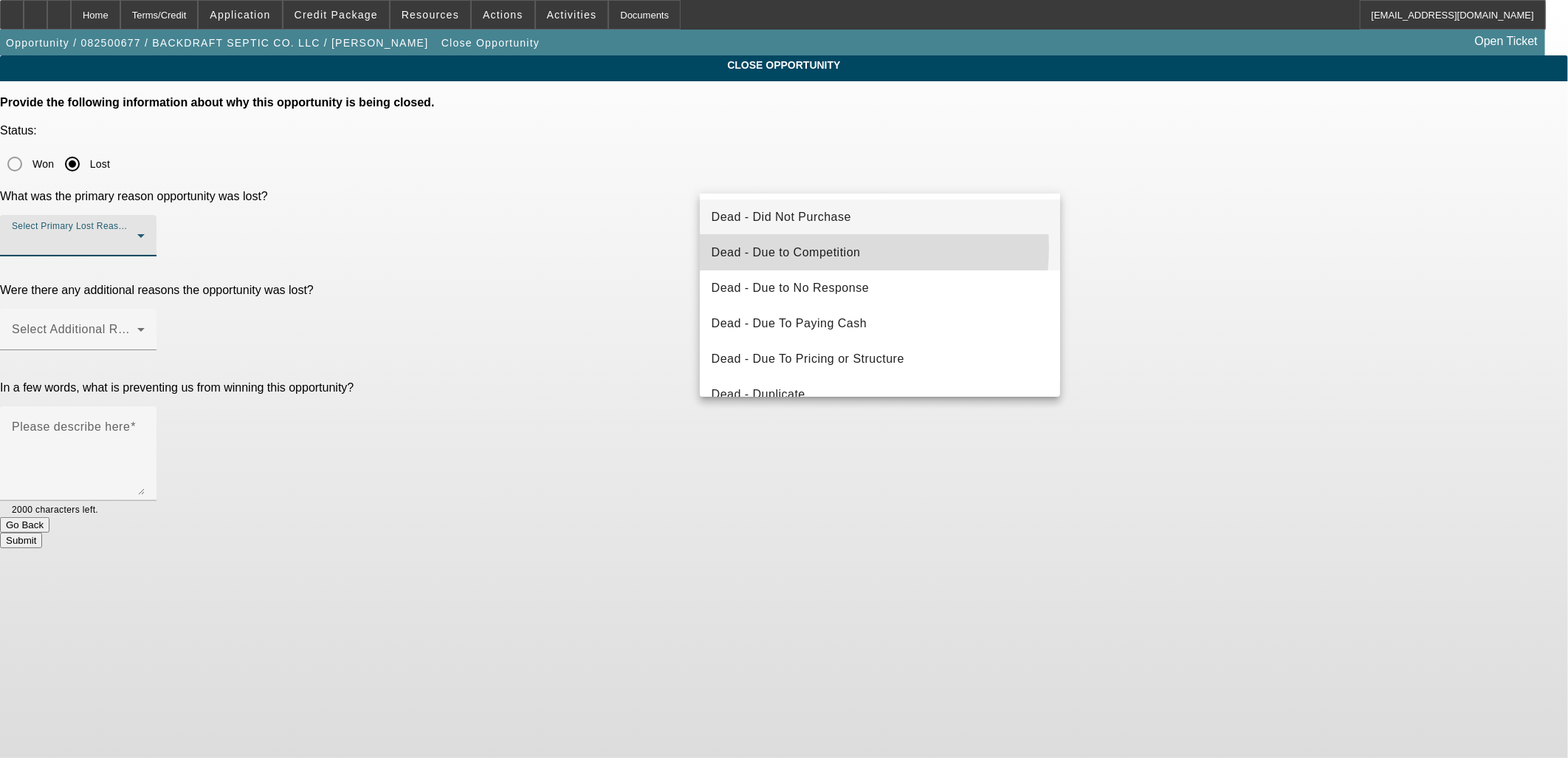
click at [803, 247] on span "Dead - Due to Competition" at bounding box center [786, 252] width 149 height 18
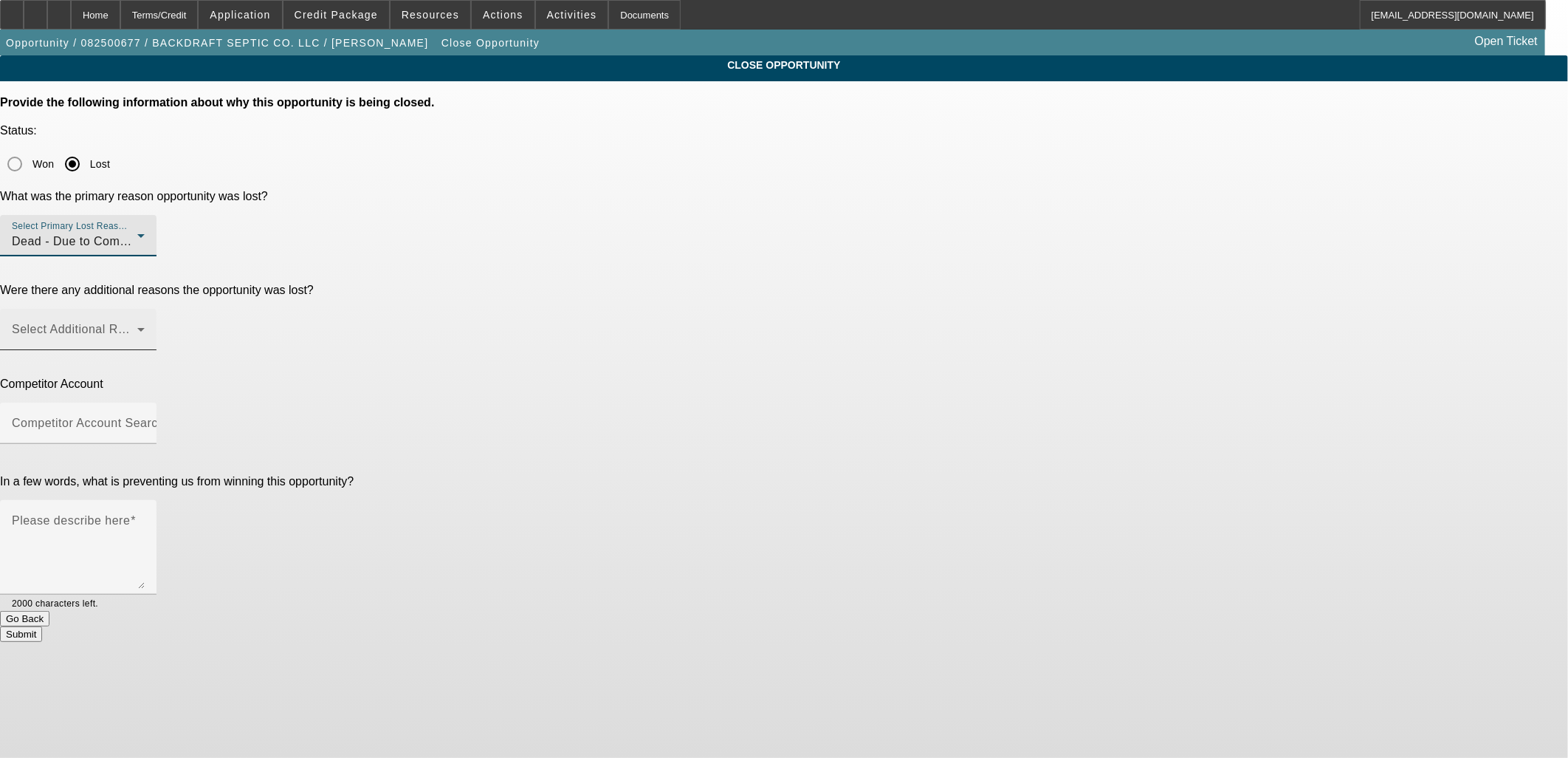
click at [145, 309] on div "Select Additional Reasons" at bounding box center [78, 330] width 133 height 42
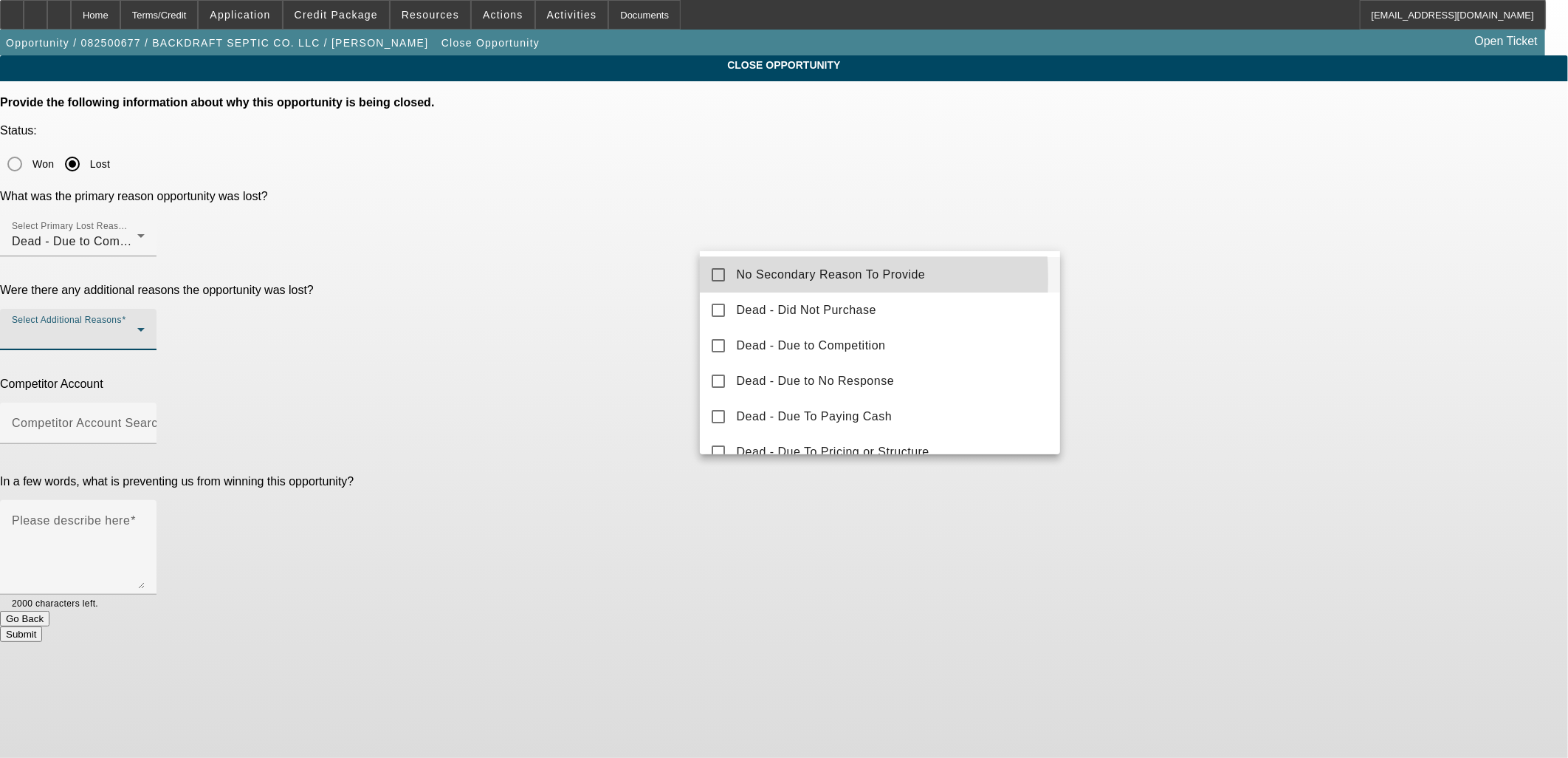
click at [735, 278] on mat-option "No Secondary Reason To Provide" at bounding box center [881, 275] width 361 height 36
click at [619, 277] on div at bounding box center [784, 379] width 1568 height 758
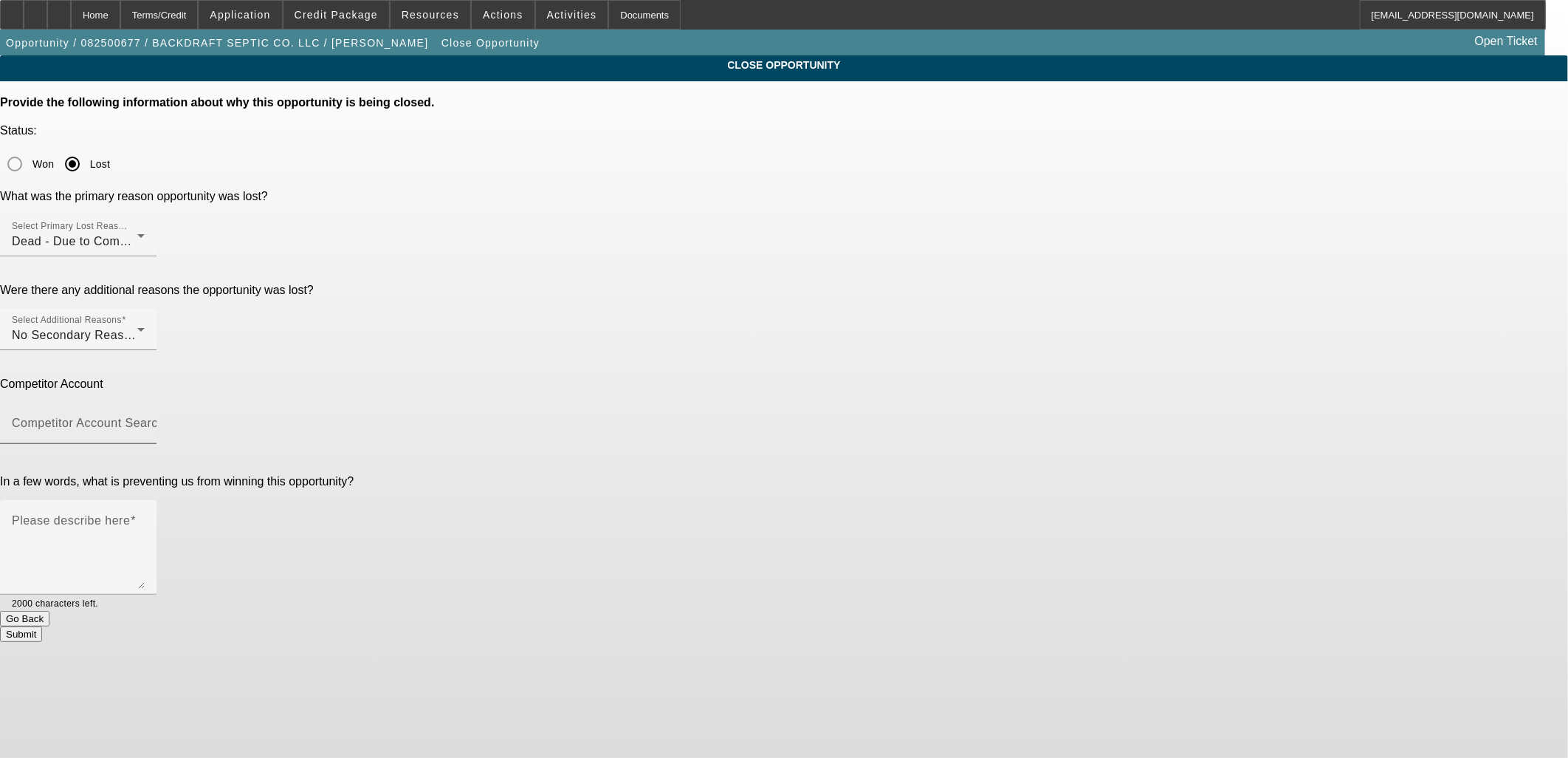
click at [165, 416] on mat-label "Competitor Account Search" at bounding box center [88, 422] width 153 height 13
click at [145, 420] on input "Competitor Account Search" at bounding box center [78, 429] width 133 height 18
click at [773, 328] on span "-- Other Competitor --" at bounding box center [773, 333] width 121 height 13
type input "-- Other Competitor --"
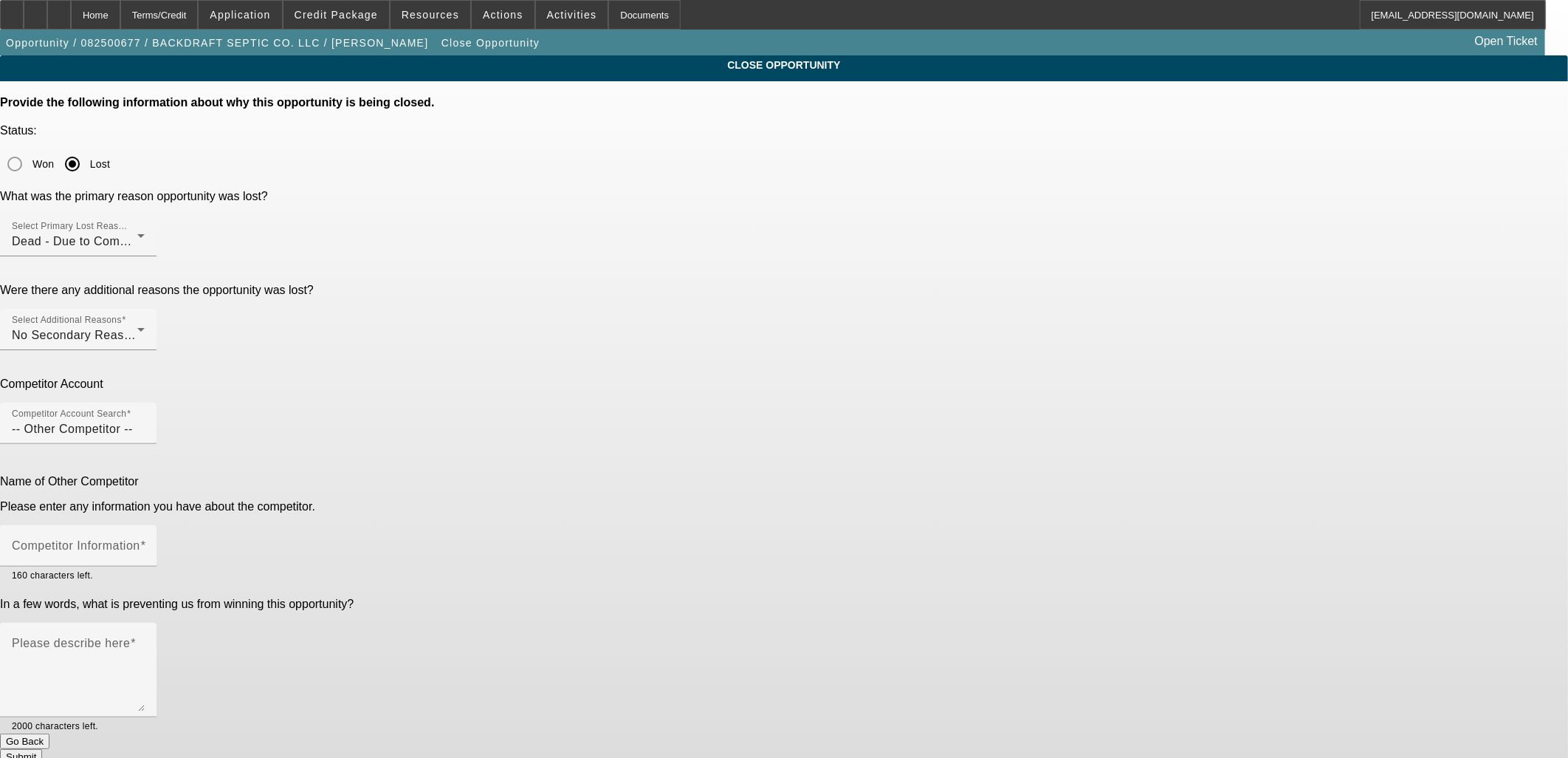
click at [93, 566] on mat-hint "160 characters left." at bounding box center [53, 574] width 81 height 16
click at [140, 539] on mat-label "Competitor Information" at bounding box center [75, 545] width 128 height 13
click at [145, 542] on input "Competitor Information" at bounding box center [78, 551] width 133 height 18
type input "1st United Bank"
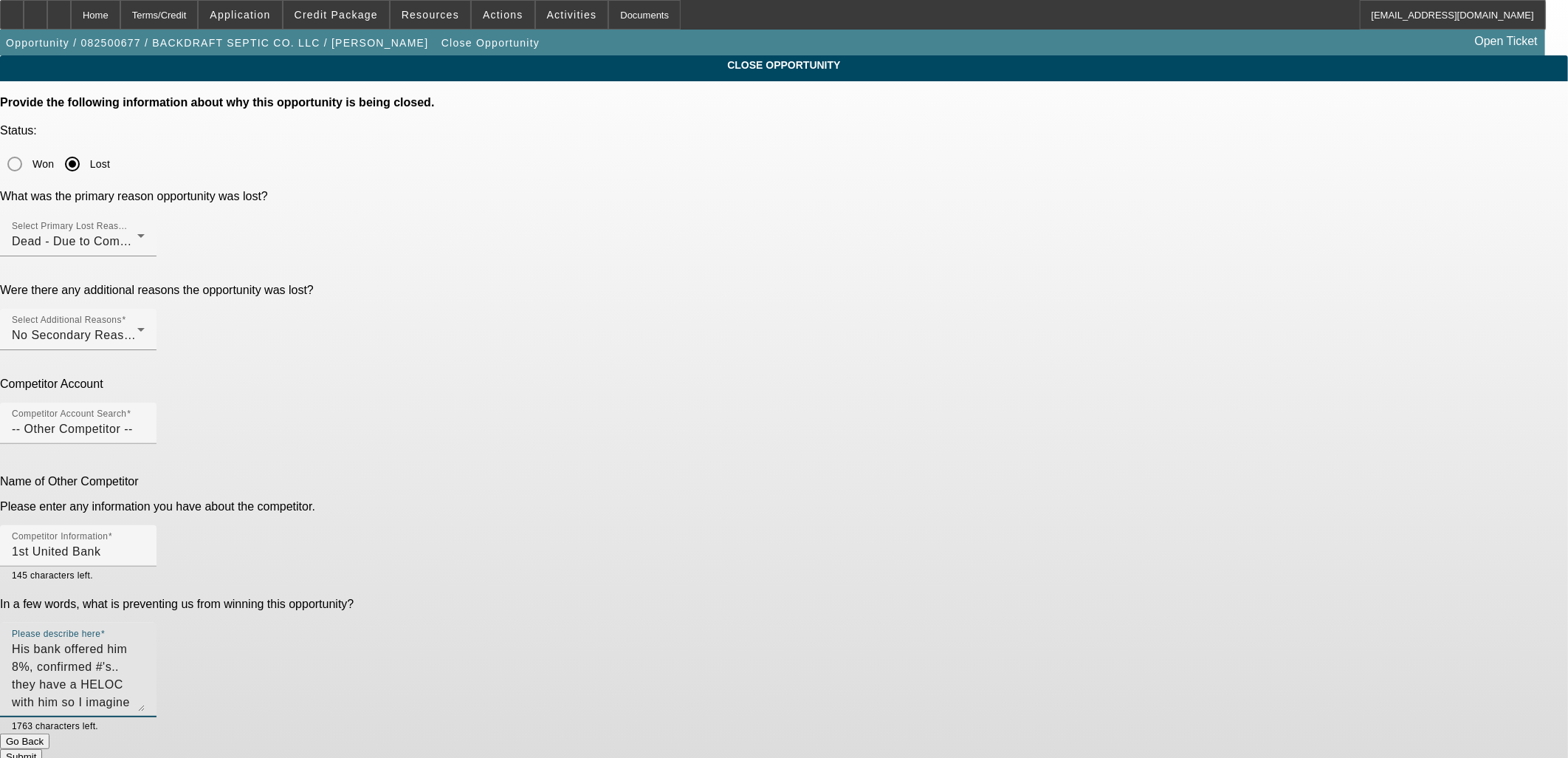
type textarea "His bank offered him 8%, confirmed #'s.. they have a HELOC with him so I imagin…"
click at [42, 749] on button "Submit" at bounding box center [21, 757] width 42 height 16
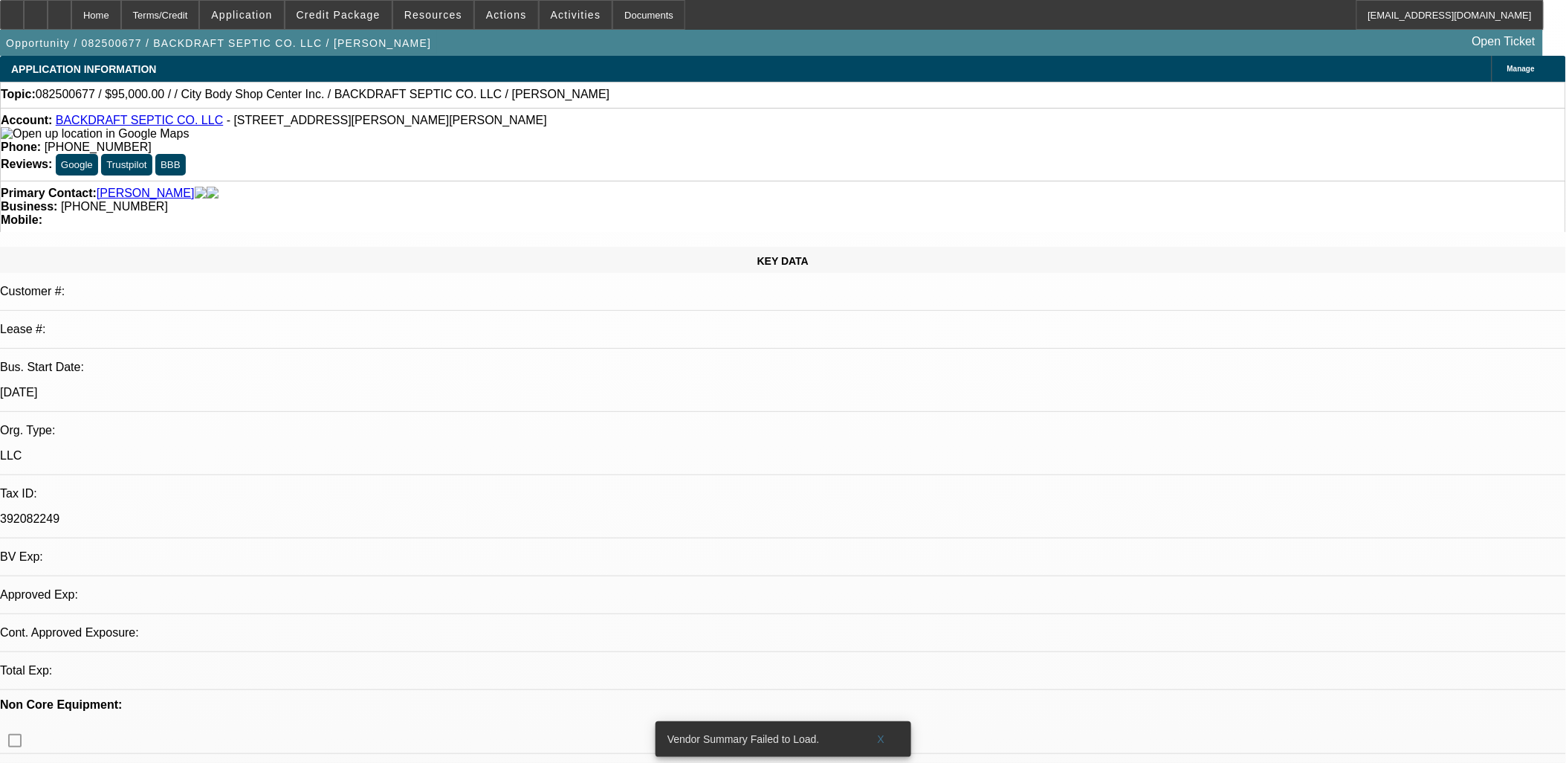
select select "0"
select select "2"
select select "0.1"
select select "1"
select select "2"
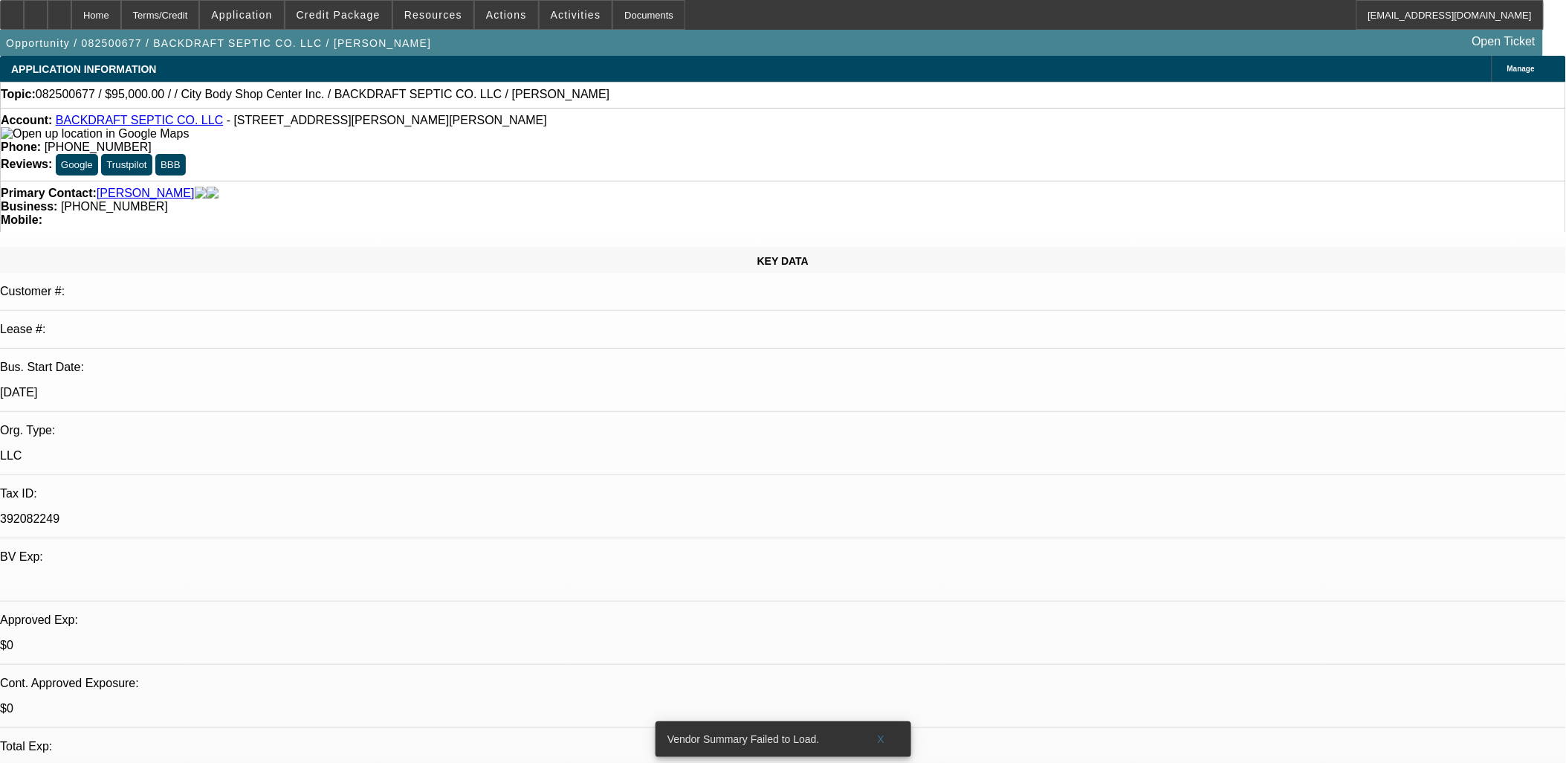
select select "4"
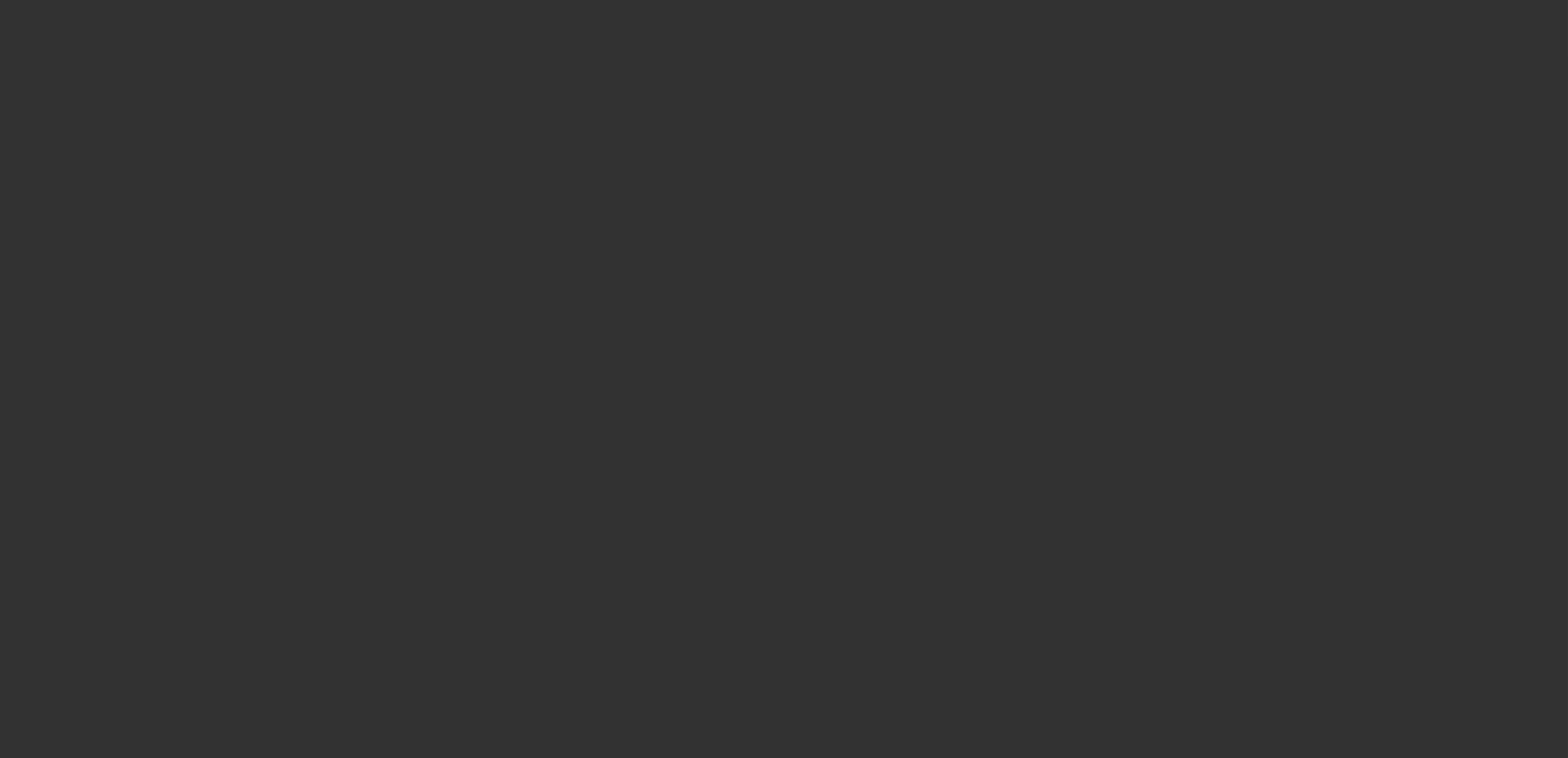
select select "0"
select select "2"
select select "0.1"
select select "4"
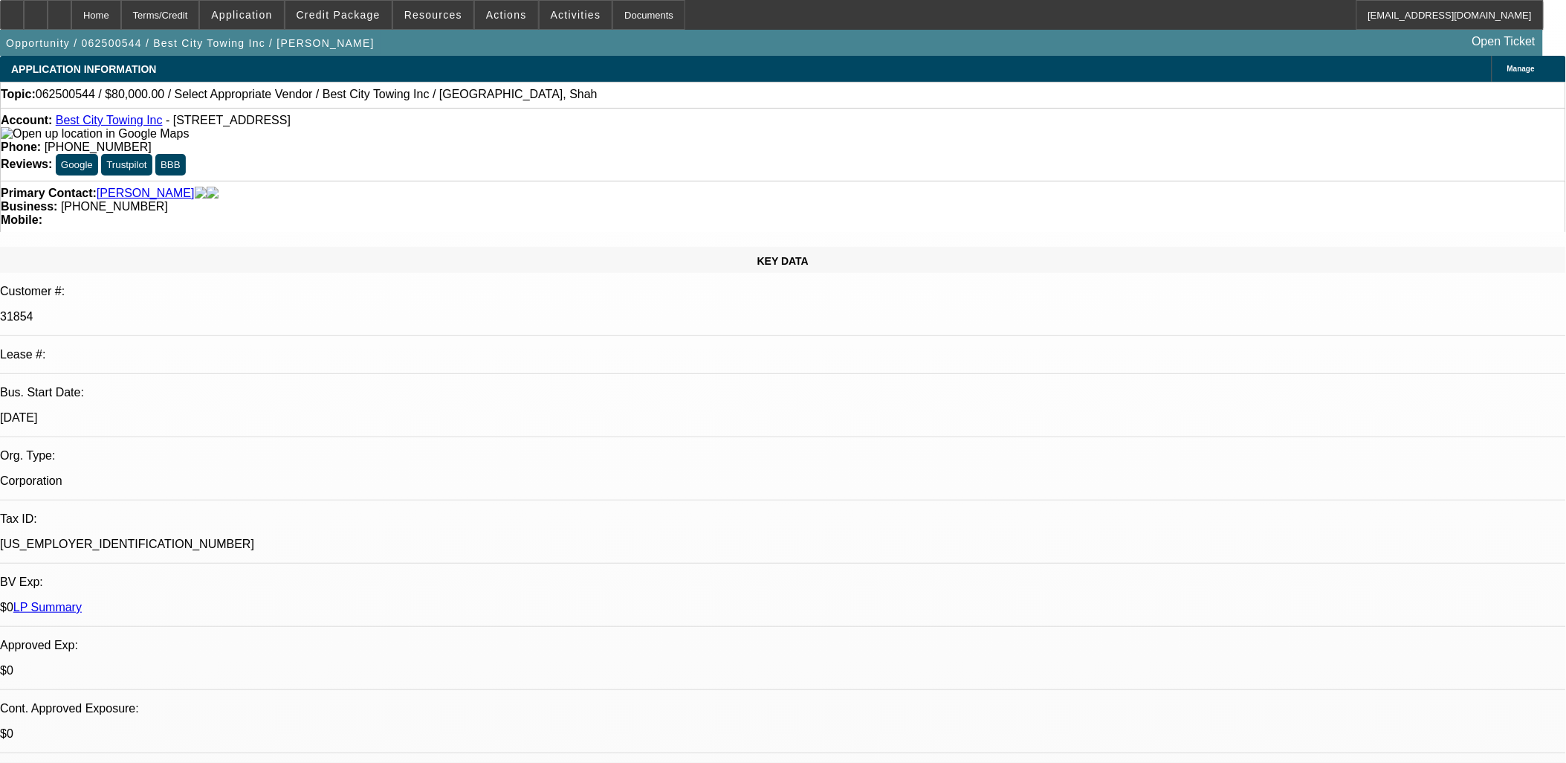
click at [439, 138] on div "Account: Best City Towing Inc - [STREET_ADDRESS]" at bounding box center [783, 127] width 1565 height 27
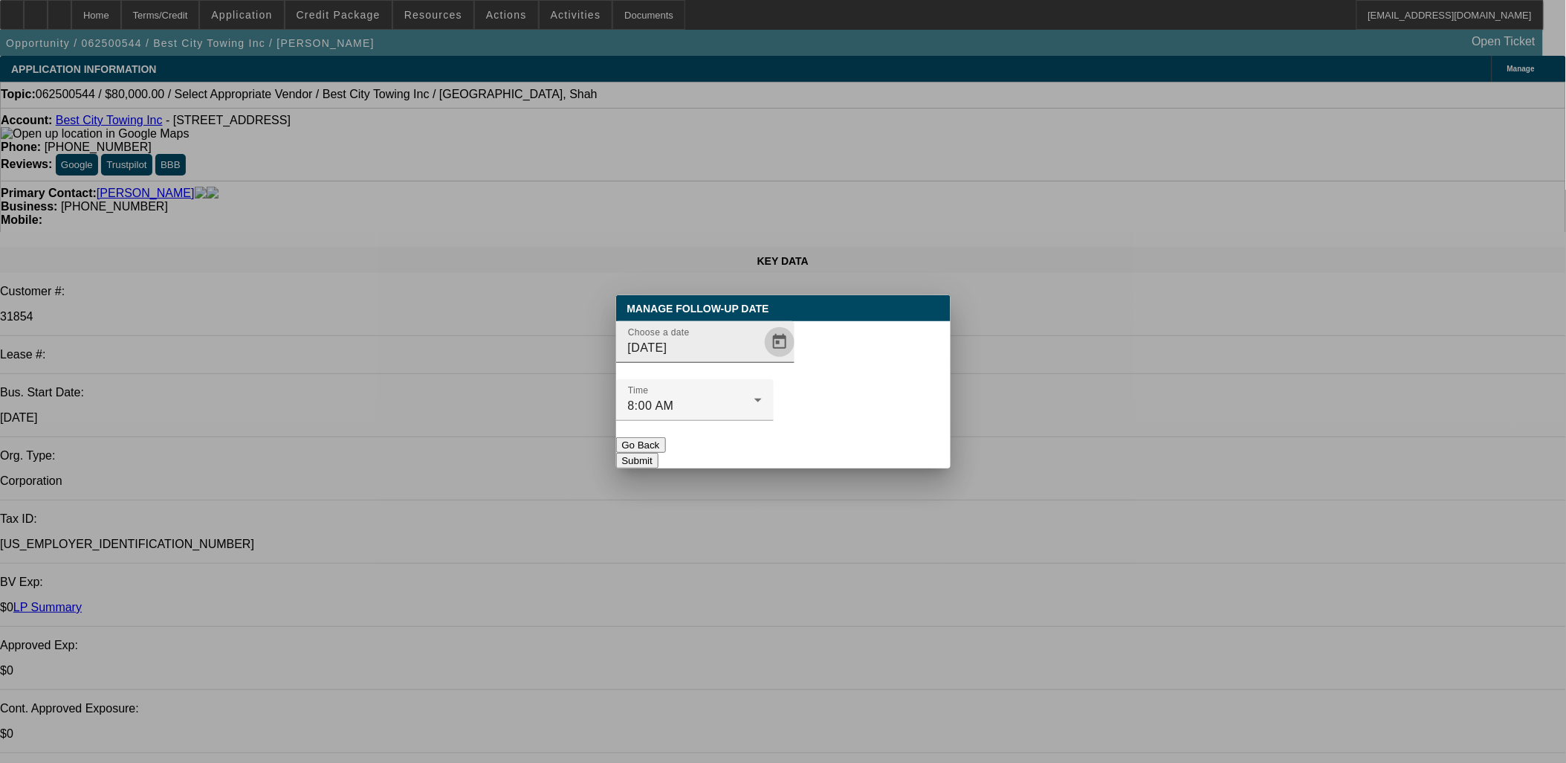
click at [762, 360] on span "Open calendar" at bounding box center [780, 342] width 36 height 36
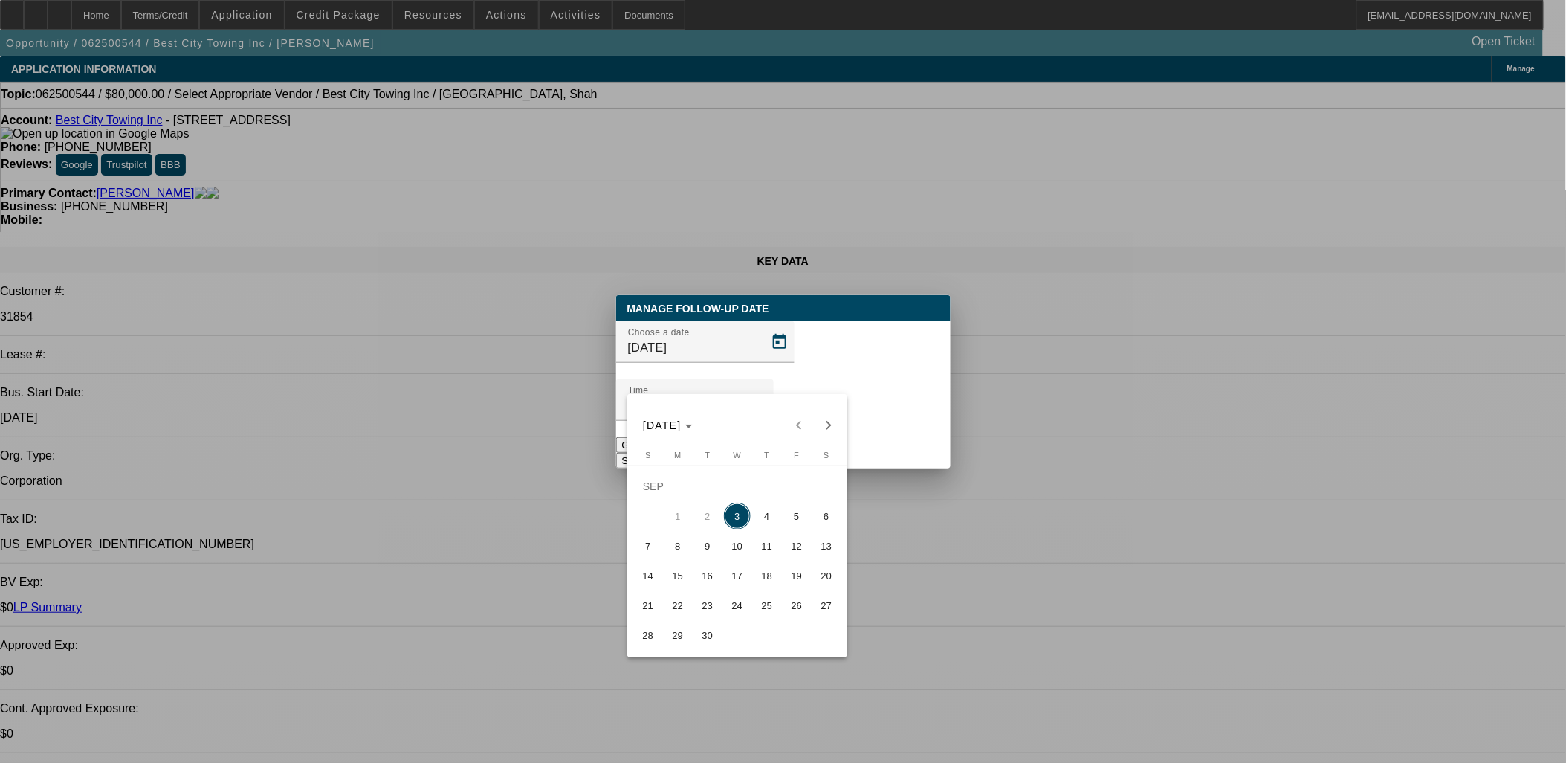
click at [734, 551] on span "10" at bounding box center [737, 545] width 27 height 27
type input "[DATE]"
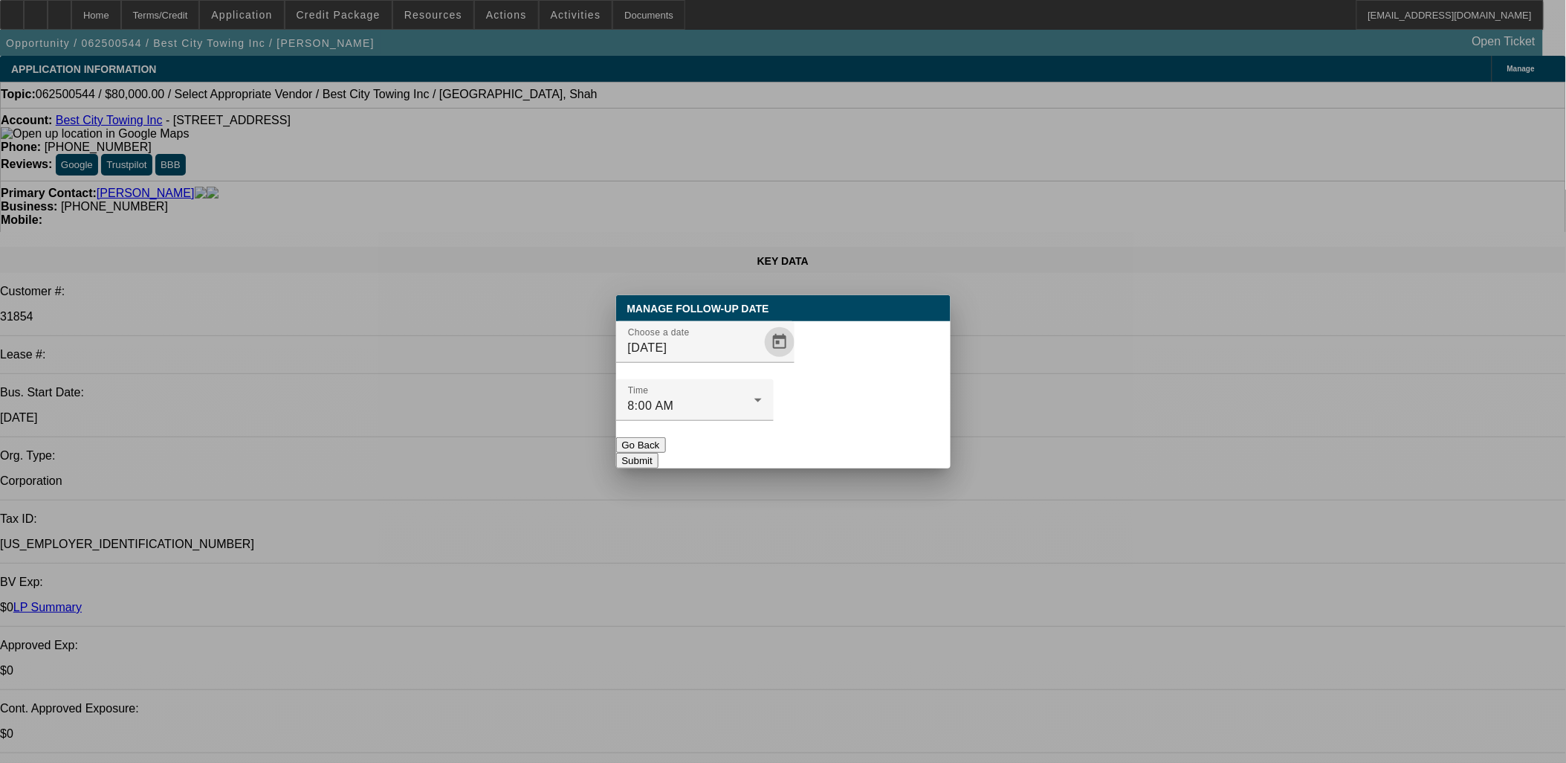
click at [659, 453] on button "Submit" at bounding box center [637, 461] width 42 height 16
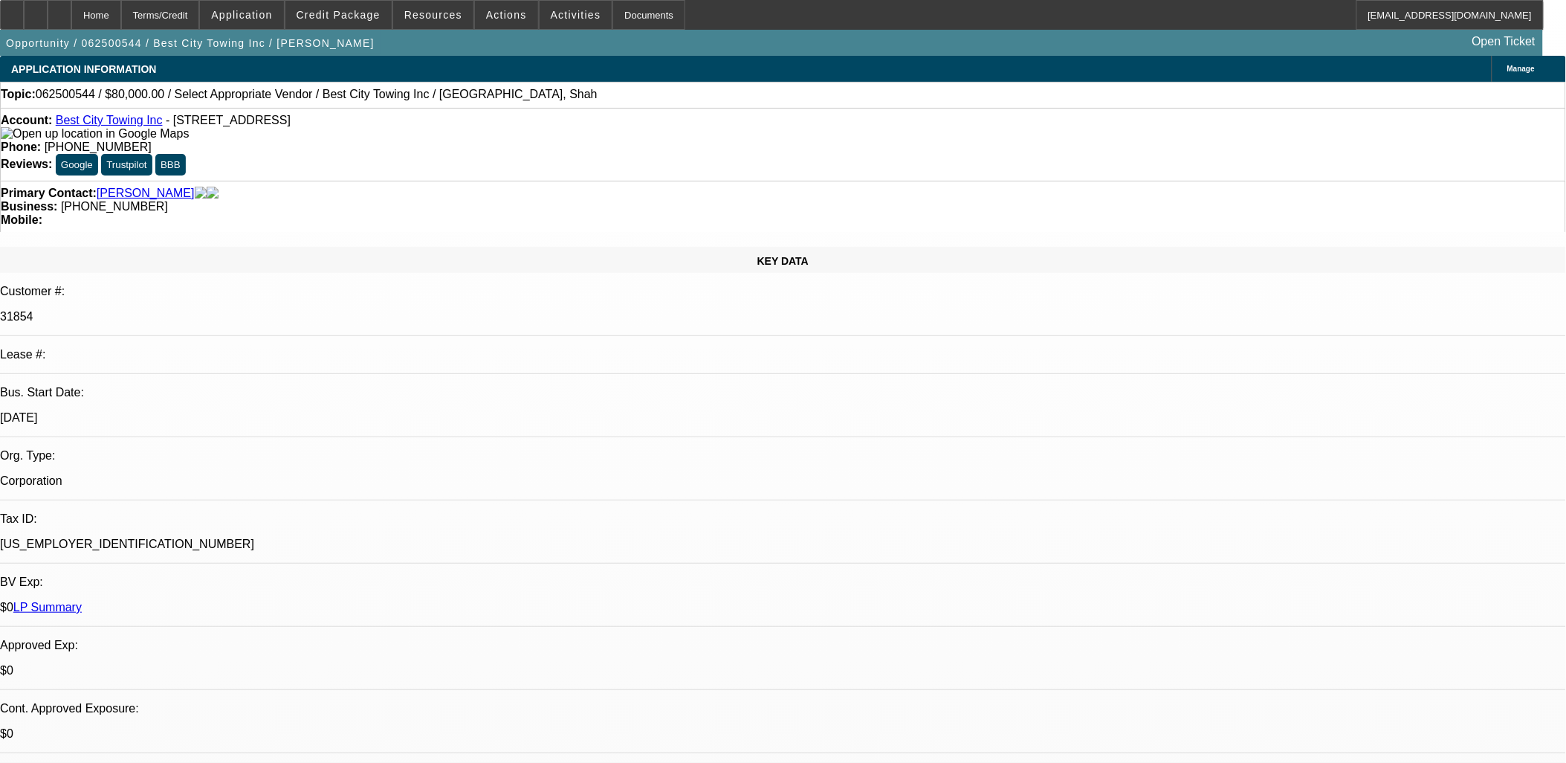
radio input "true"
type textarea "selling the -01 [PERSON_NAME], wants $40k (overpriced?) and wants a rollback an…"
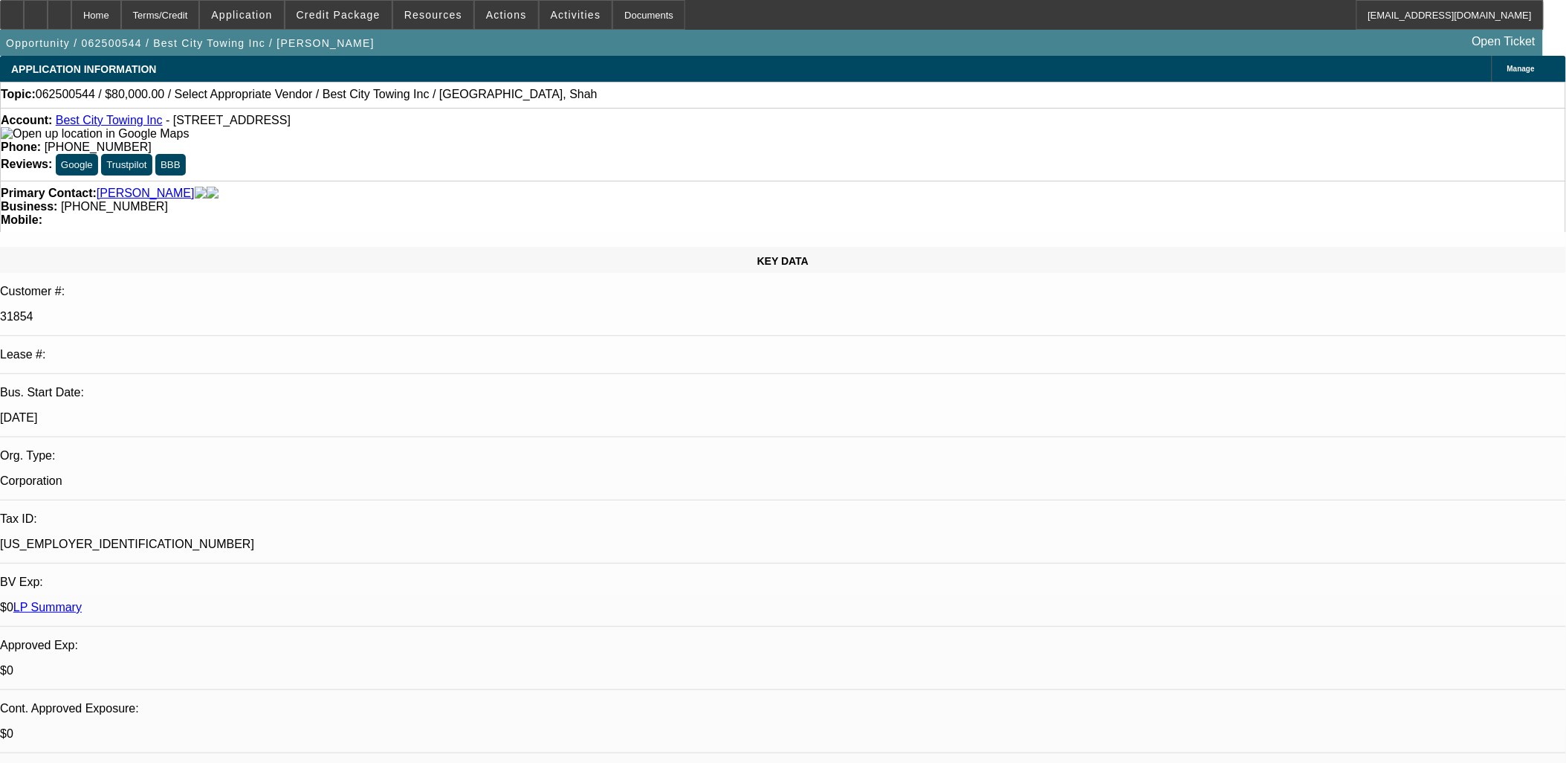
radio input "true"
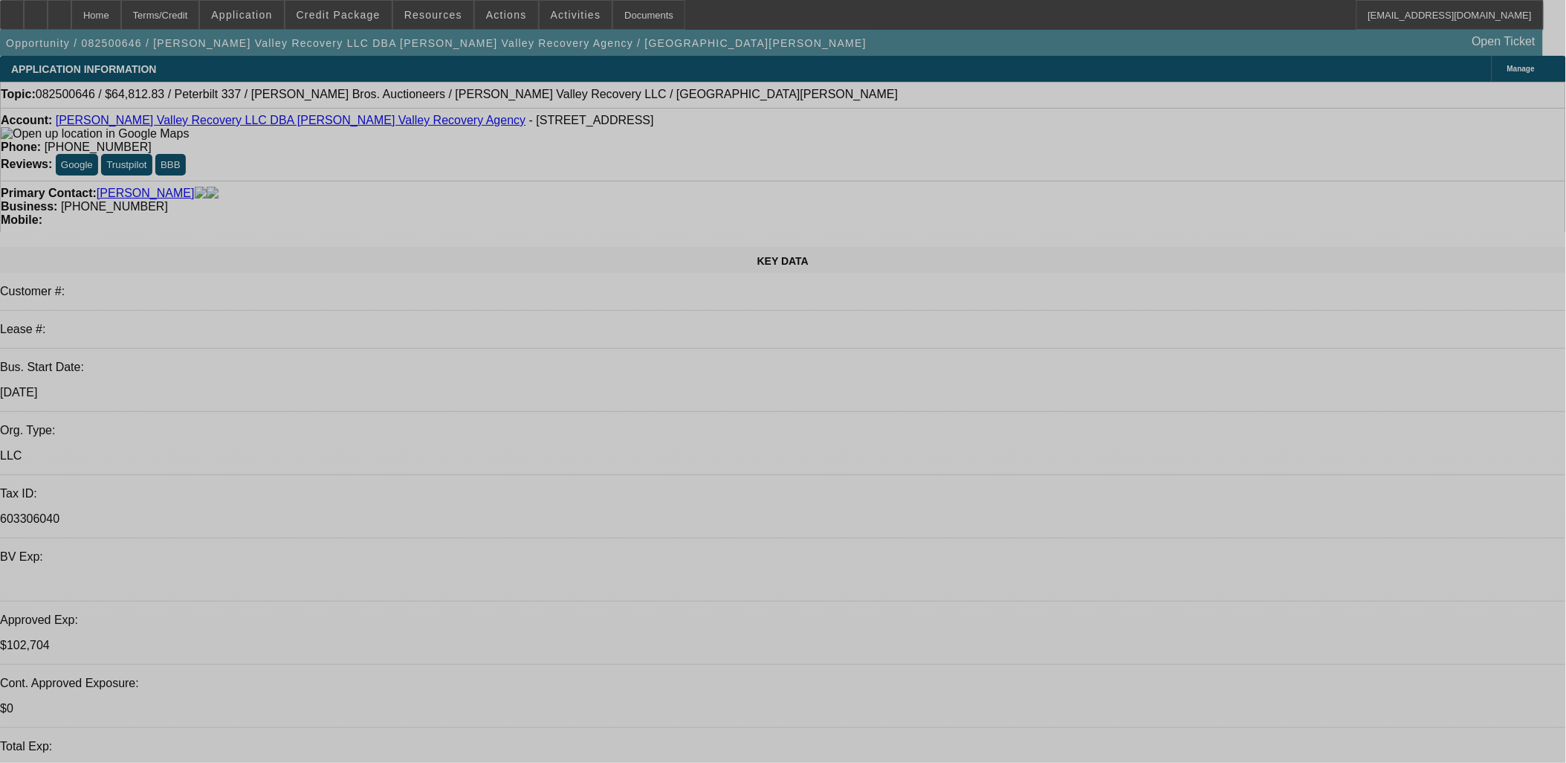
select select "0.1"
select select "2"
select select "0.1"
select select "0"
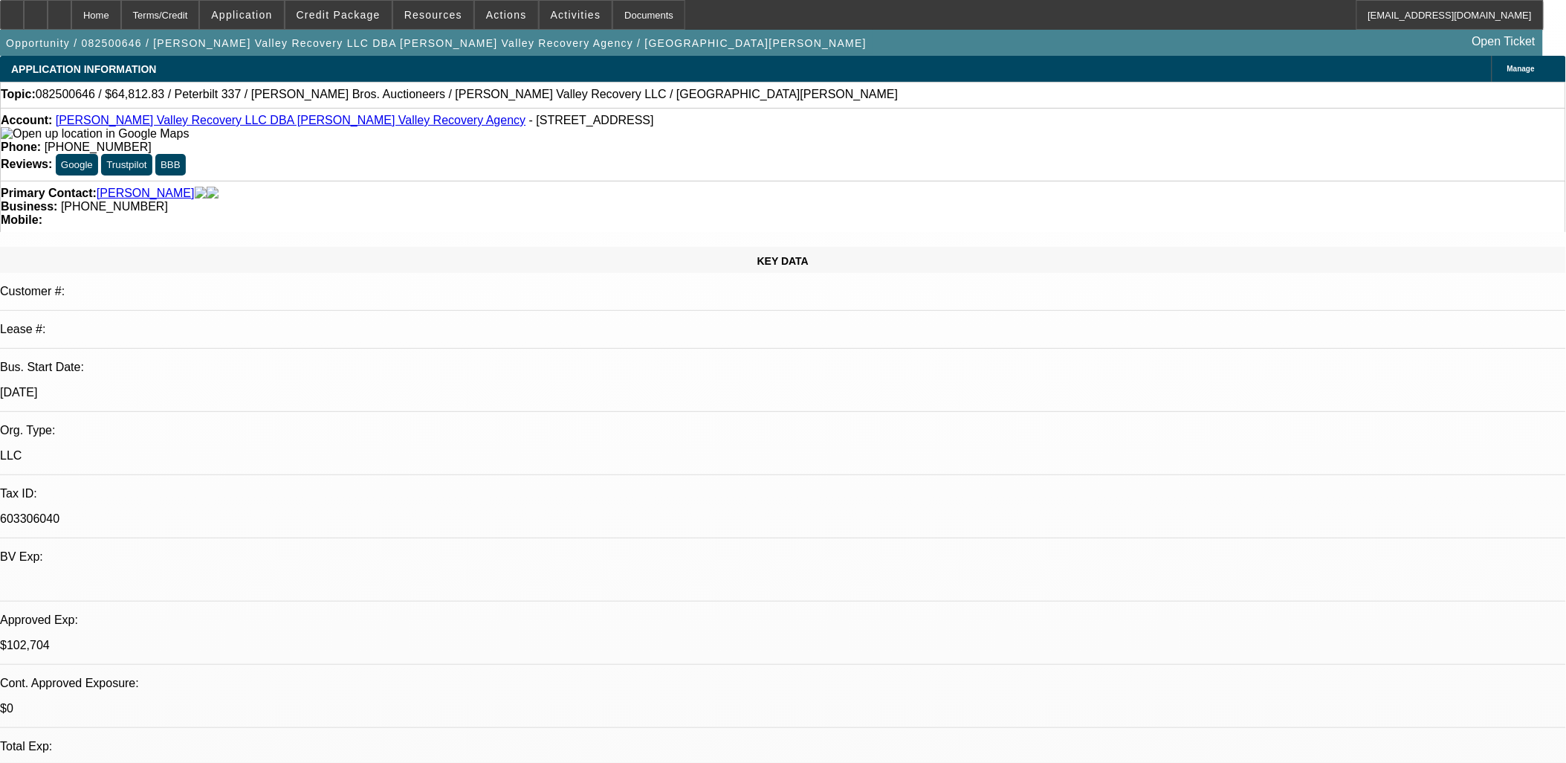
select select "0.1"
select select "2"
select select "0.1"
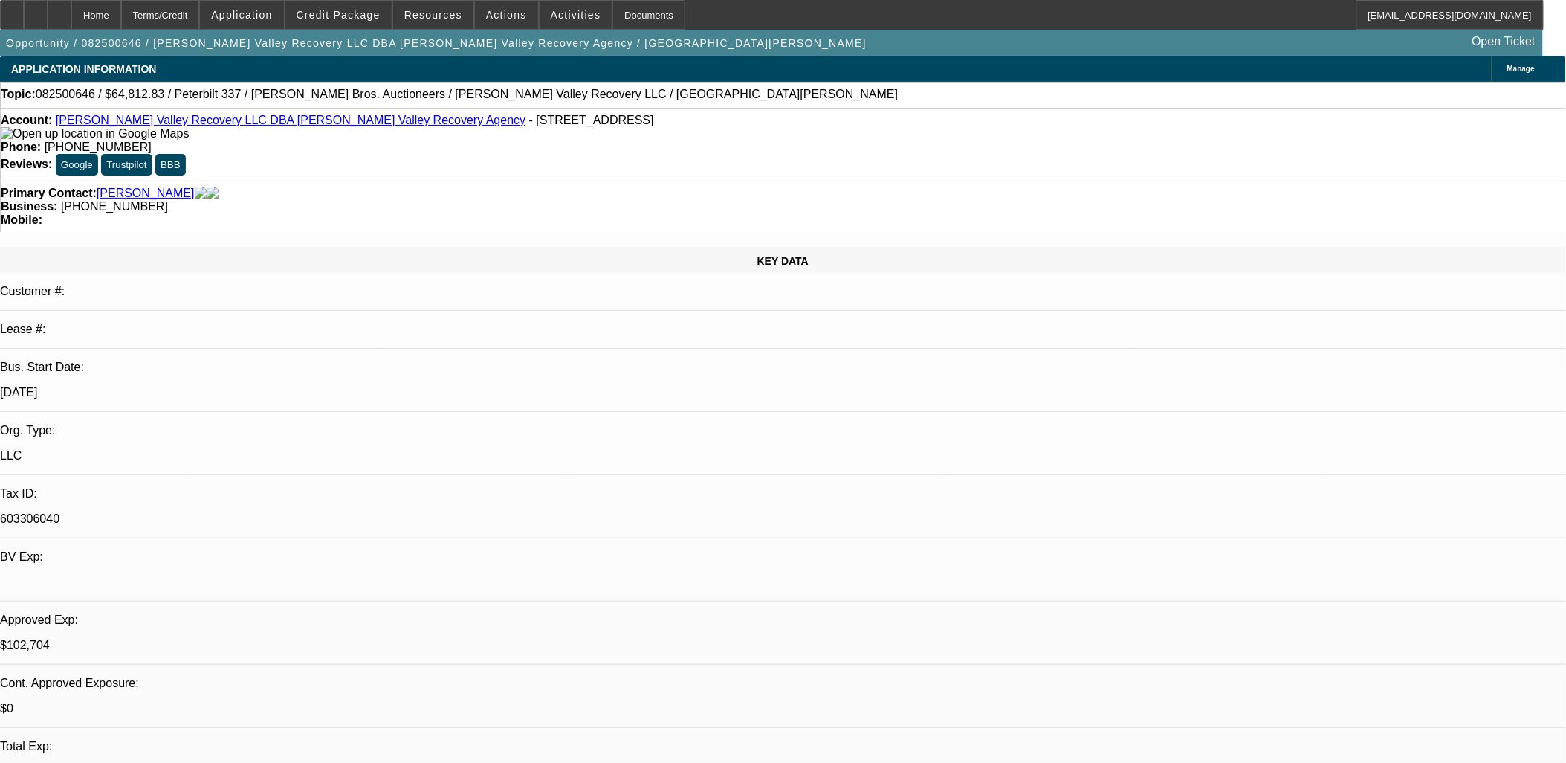
select select "2"
select select "0.1"
select select "1"
select select "2"
select select "4"
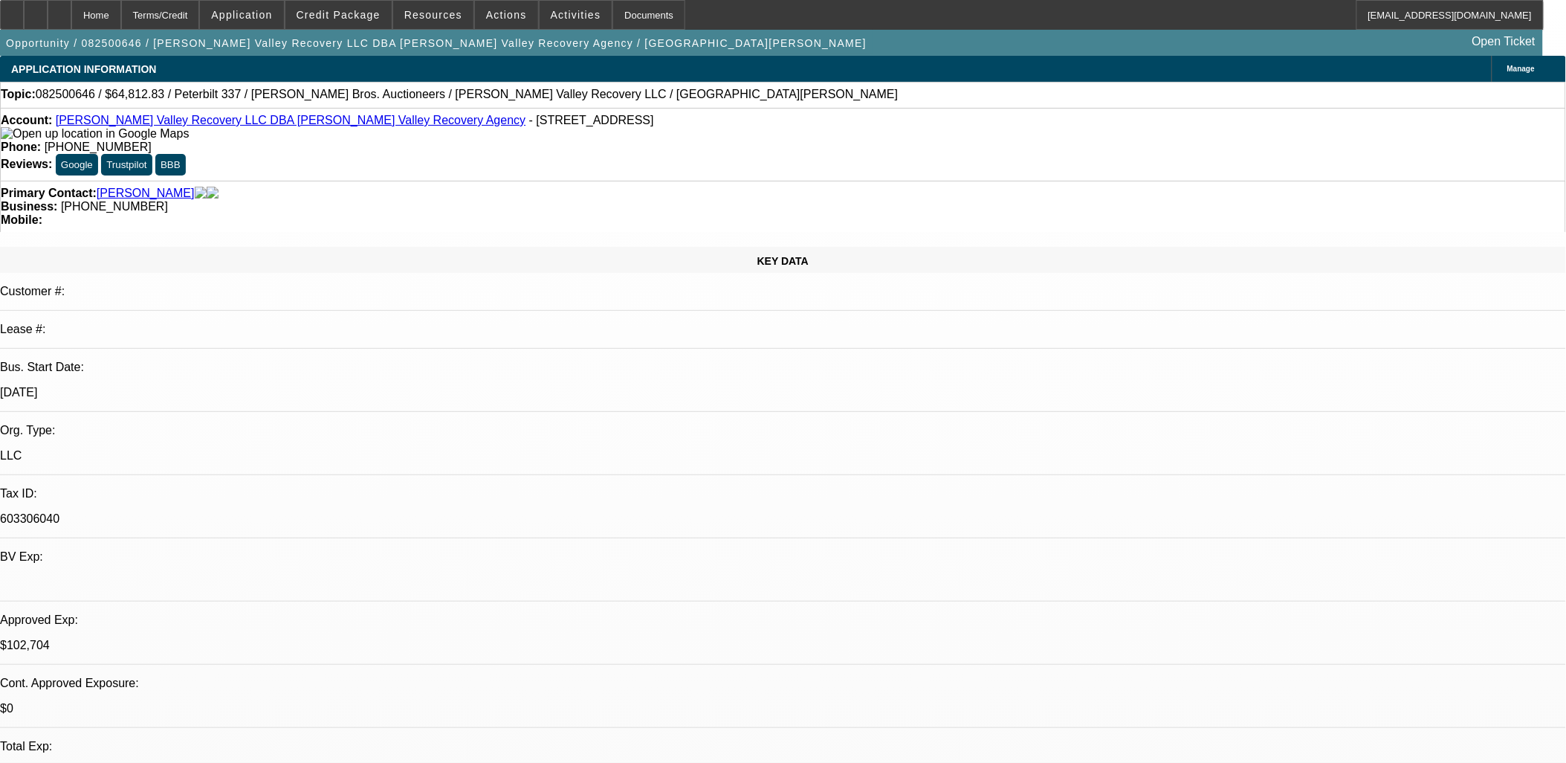
select select "1"
select select "2"
select select "4"
select select "1"
select select "2"
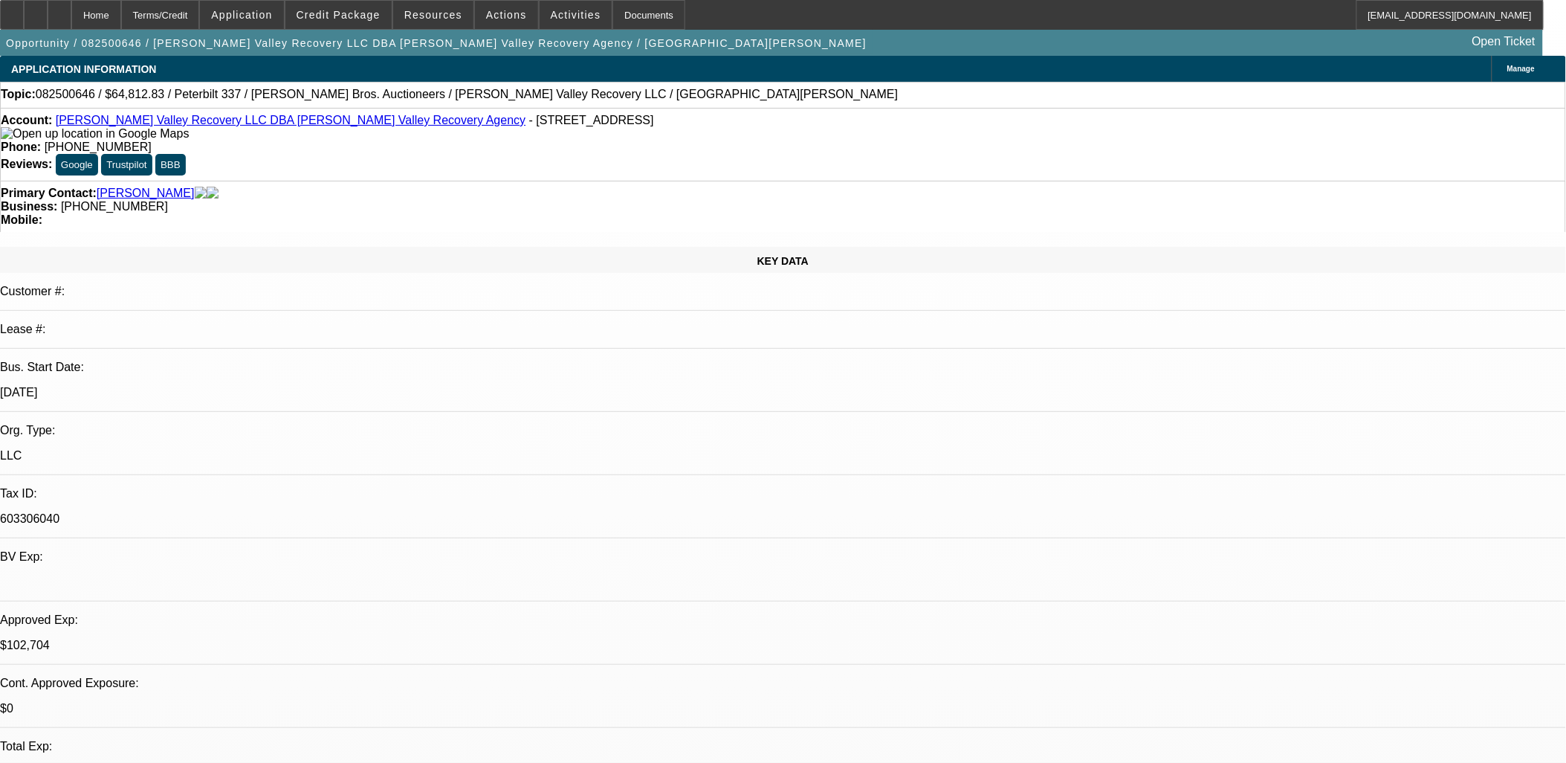
select select "4"
select select "1"
select select "2"
select select "4"
